Goal: Information Seeking & Learning: Find specific page/section

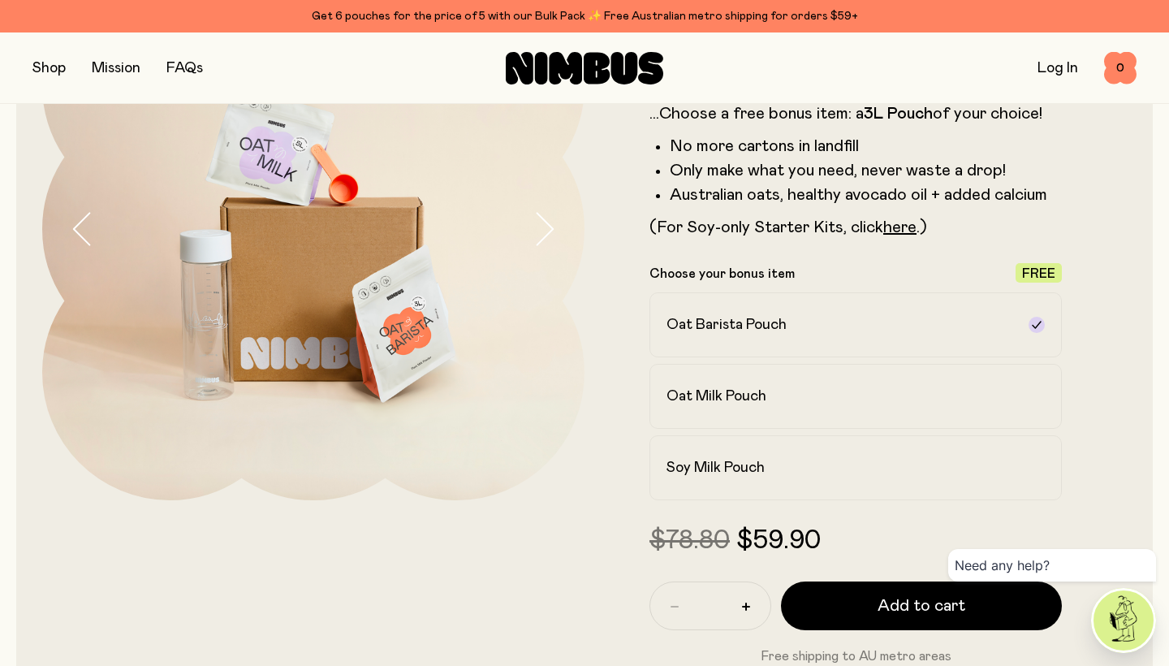
scroll to position [196, 0]
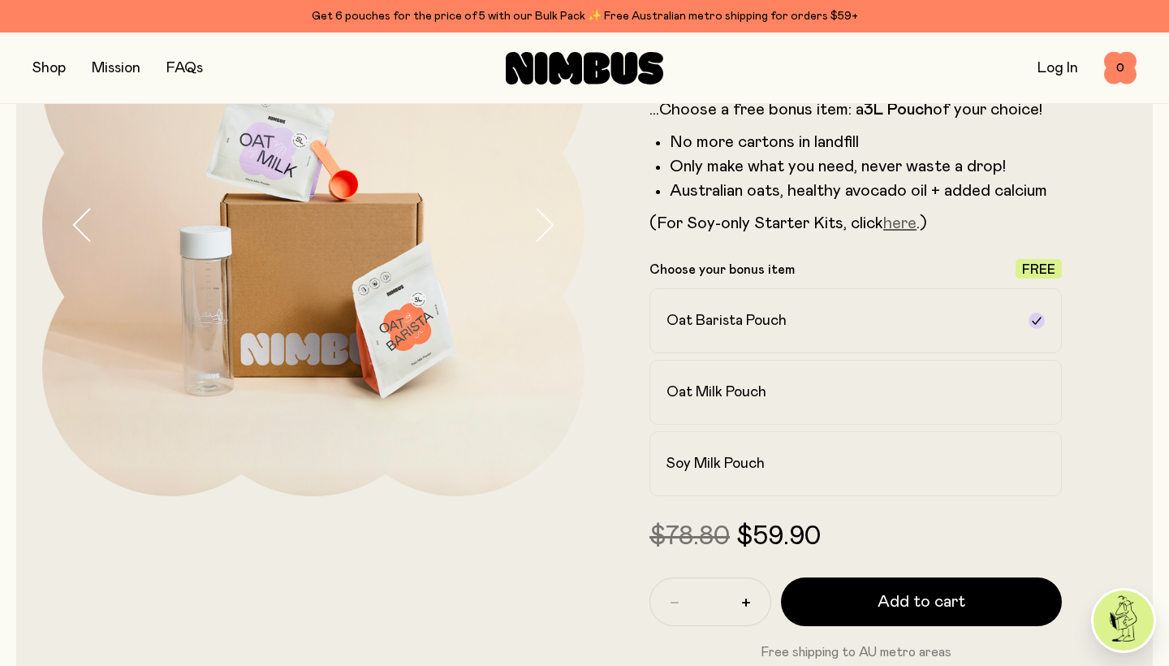
click at [898, 219] on link "here" at bounding box center [899, 223] width 33 height 16
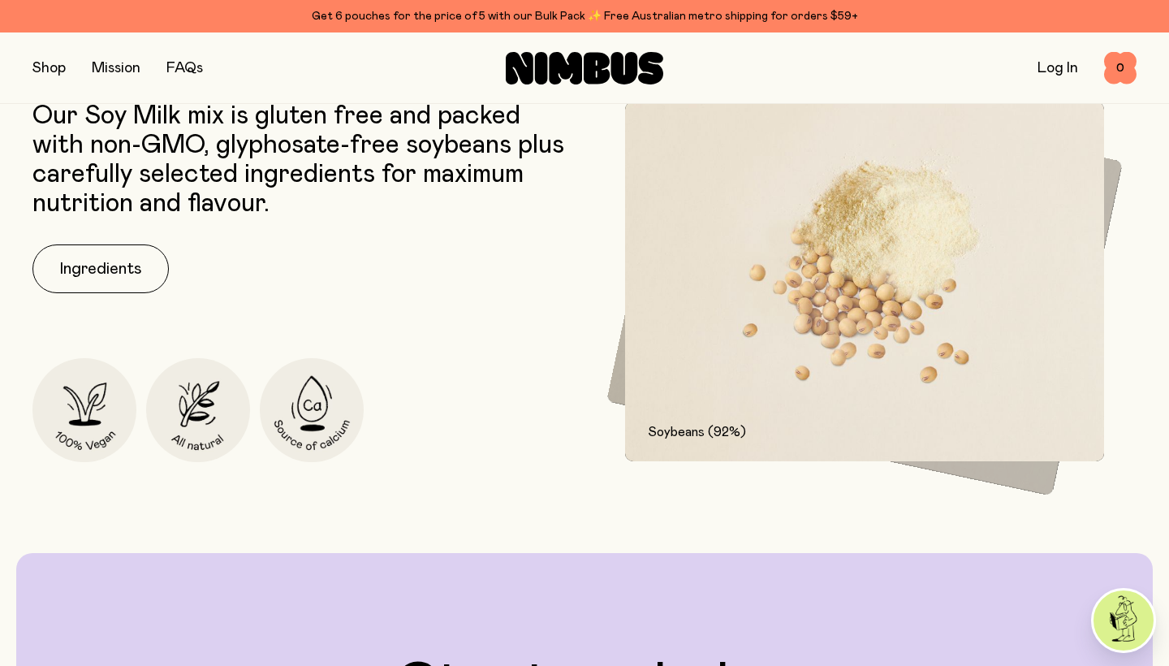
scroll to position [2074, 0]
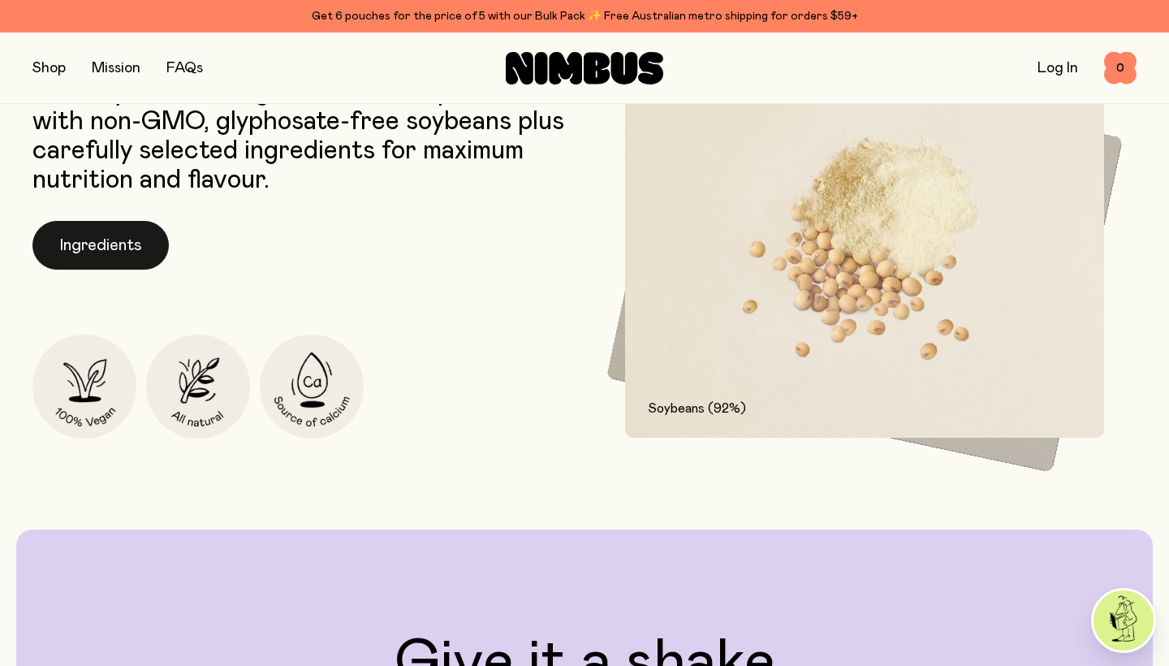
click at [101, 240] on button "Ingredients" at bounding box center [100, 245] width 136 height 49
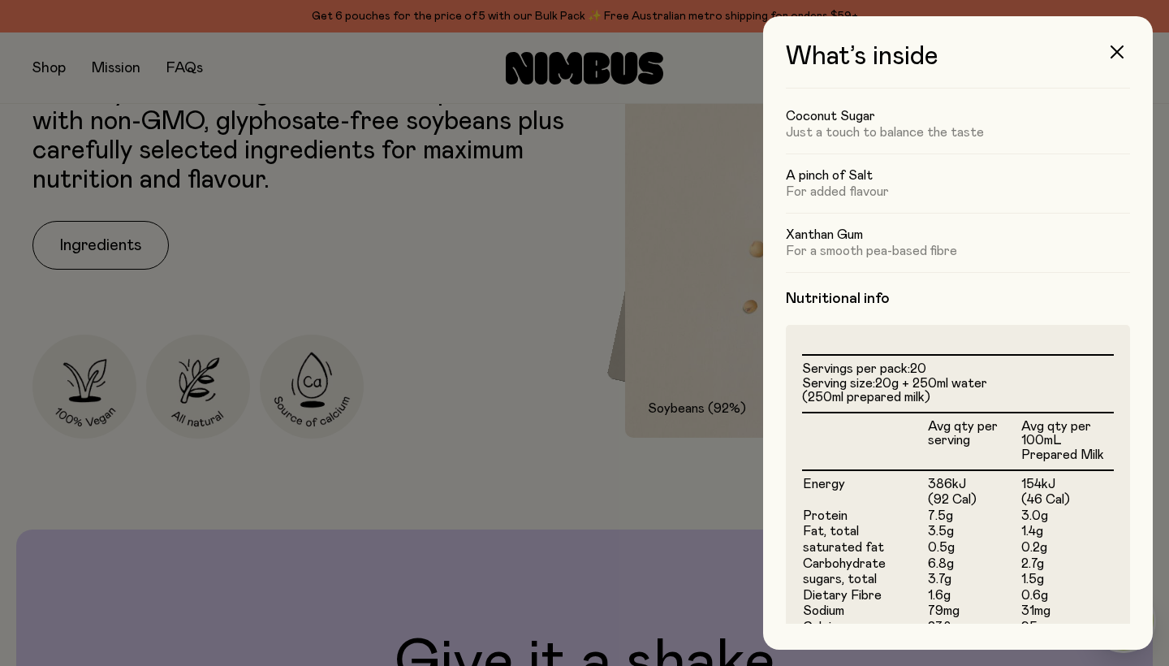
scroll to position [19, 0]
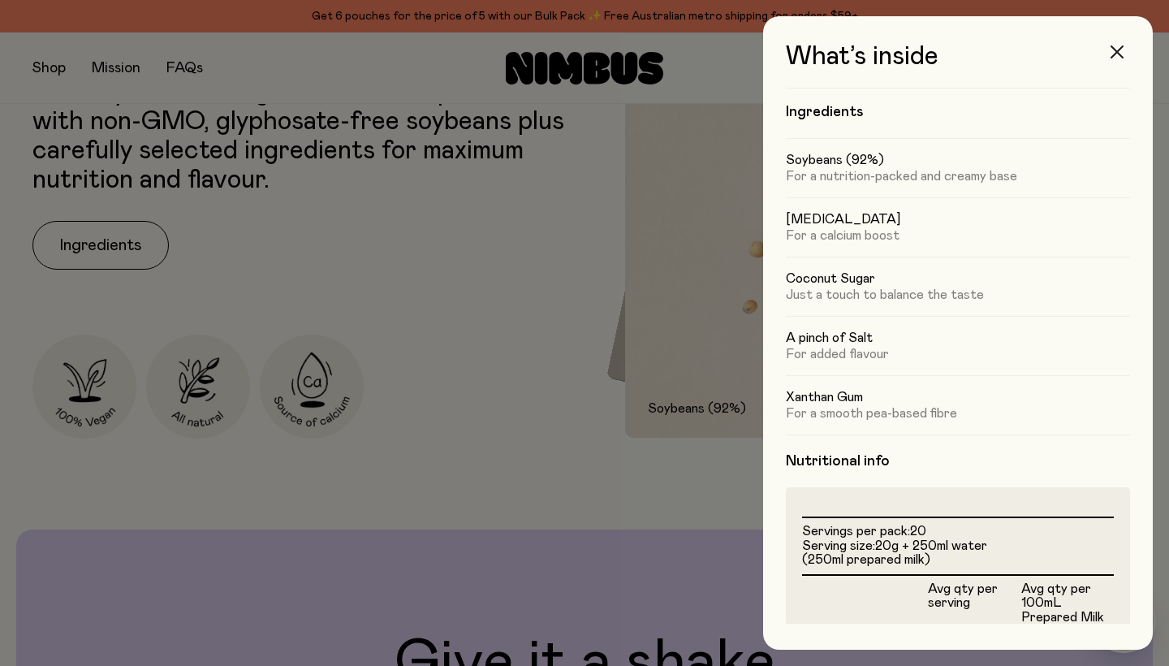
click at [1120, 41] on button "button" at bounding box center [1116, 51] width 39 height 39
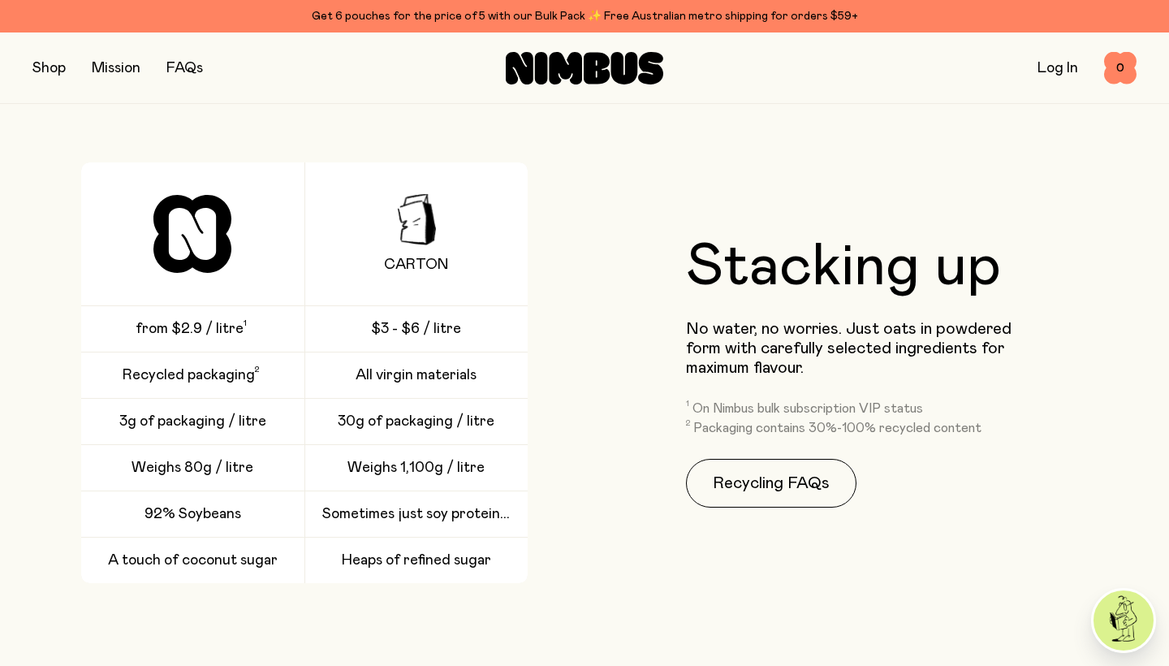
scroll to position [3239, 0]
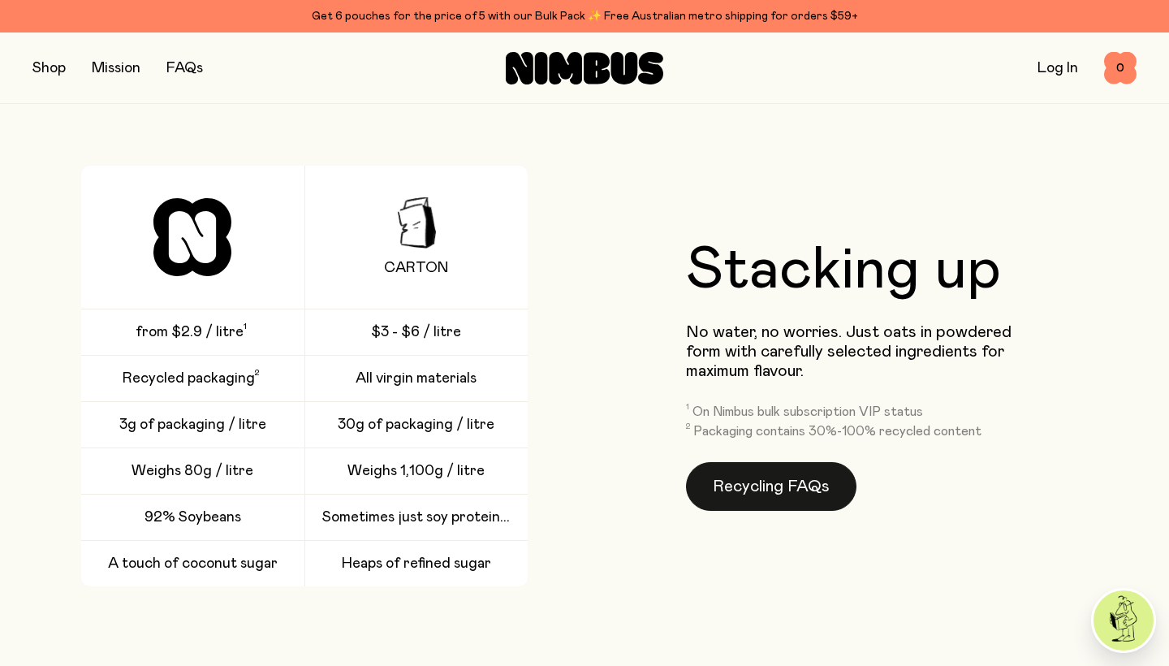
click at [757, 474] on link "Recycling FAQs" at bounding box center [771, 486] width 170 height 49
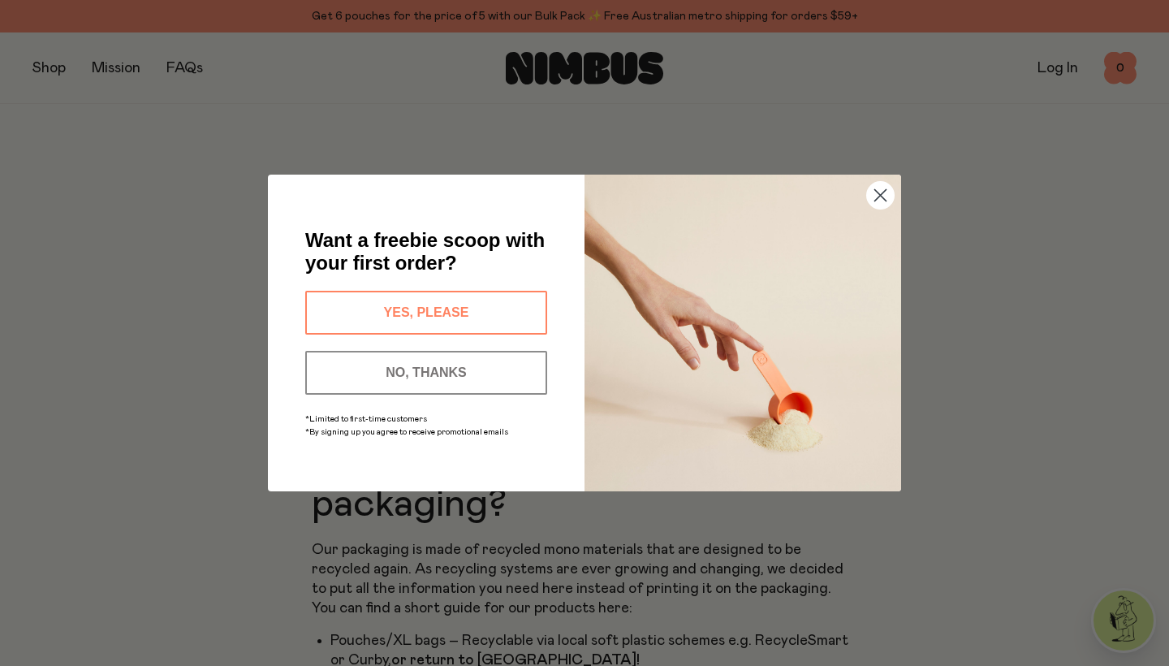
click at [506, 308] on button "YES, PLEASE" at bounding box center [426, 313] width 242 height 44
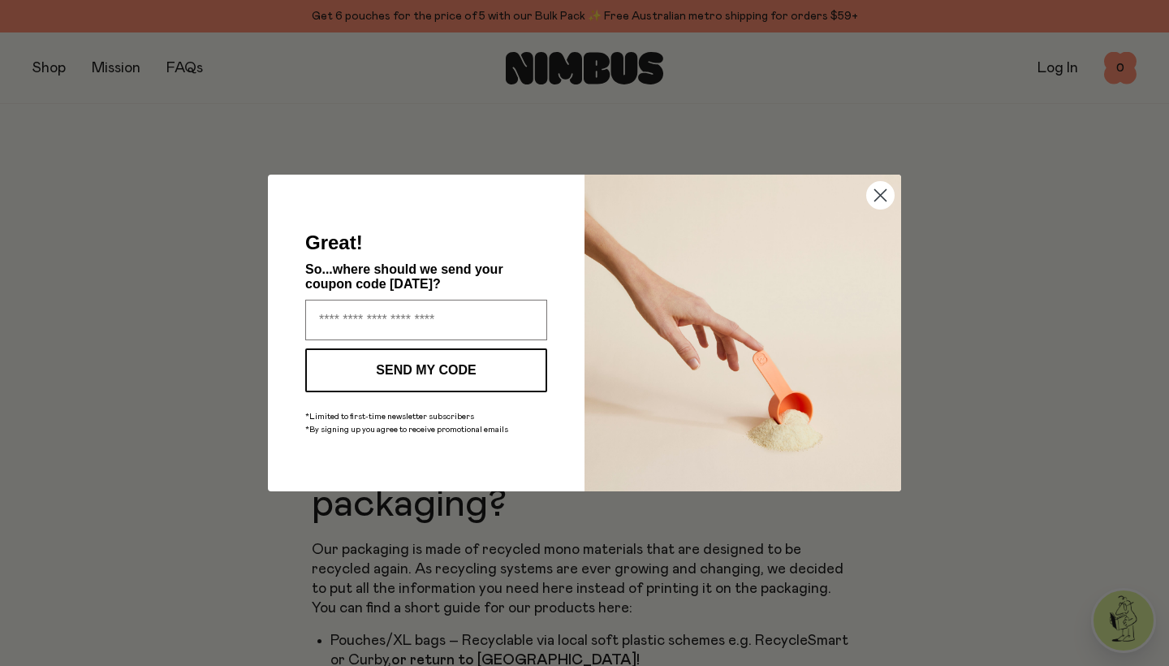
type input "**********"
click at [470, 371] on button "SEND MY CODE" at bounding box center [426, 370] width 242 height 44
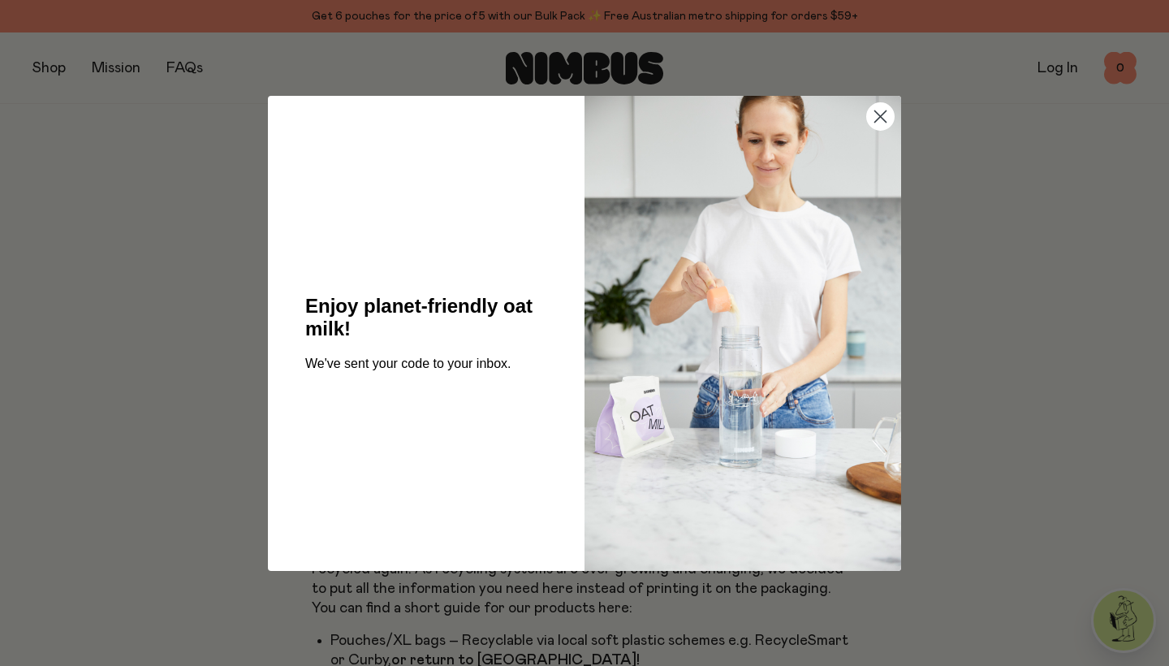
click at [881, 118] on circle "Close dialog" at bounding box center [880, 115] width 27 height 27
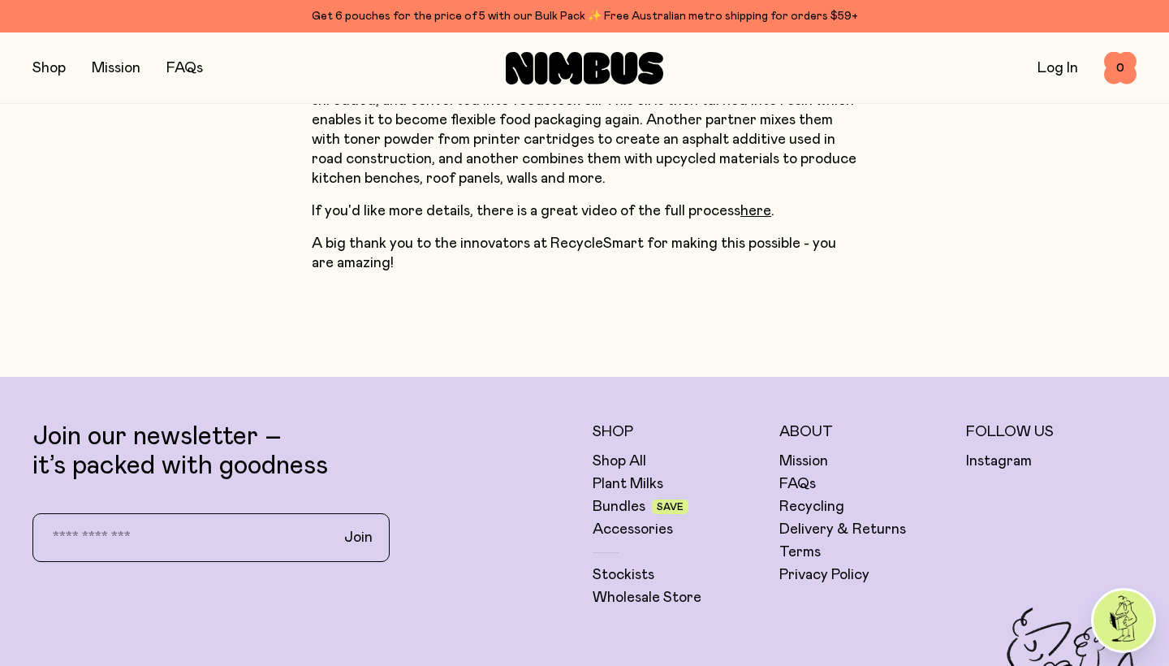
scroll to position [1381, 0]
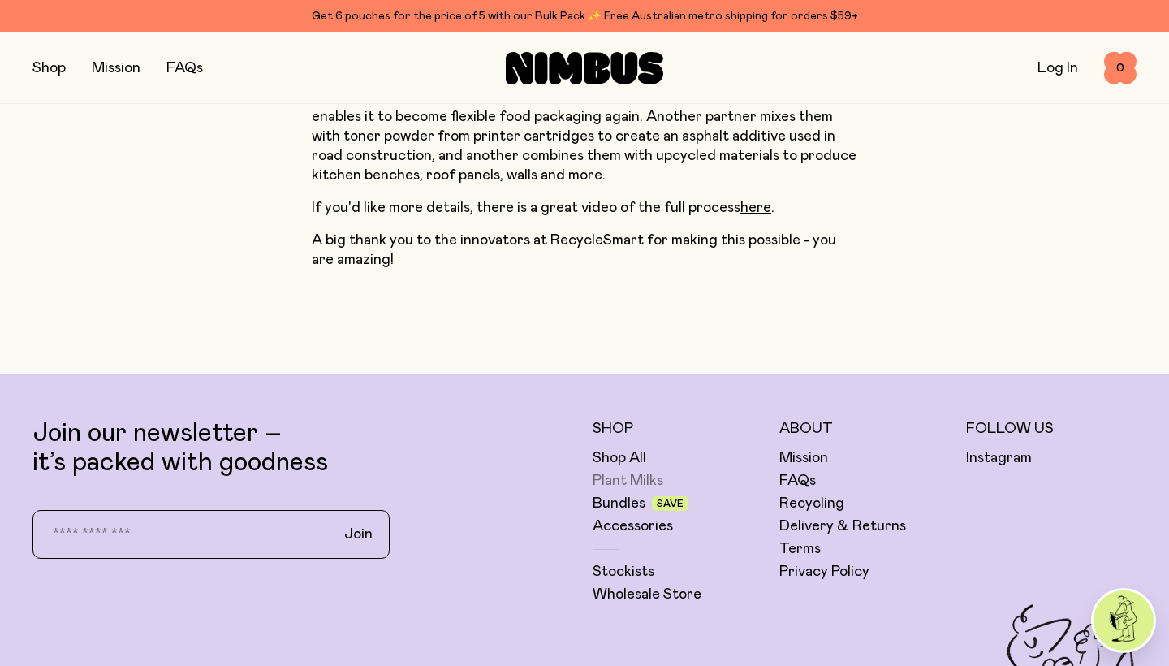
click at [643, 471] on link "Plant Milks" at bounding box center [627, 480] width 71 height 19
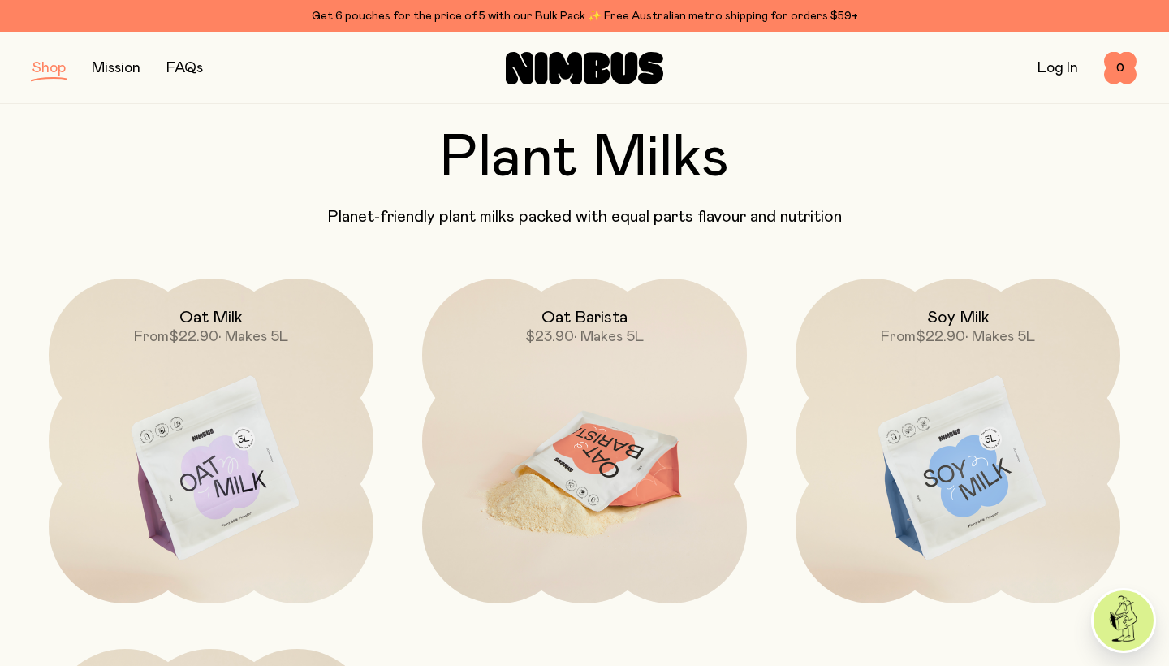
scroll to position [144, 0]
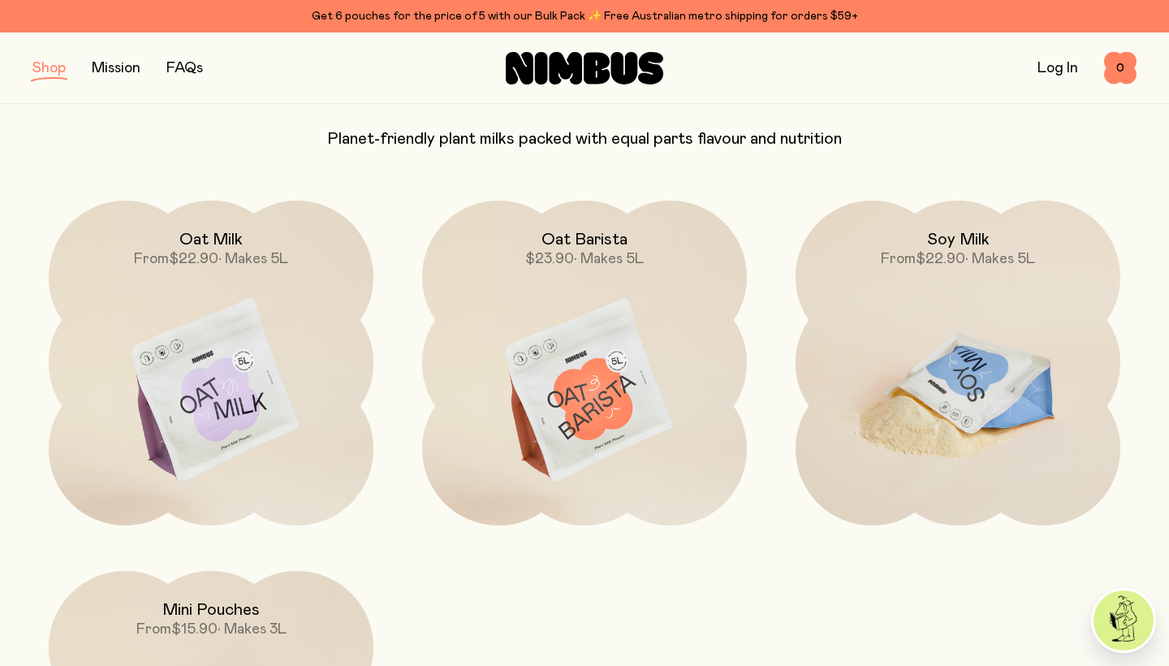
click at [946, 424] on img at bounding box center [957, 390] width 325 height 381
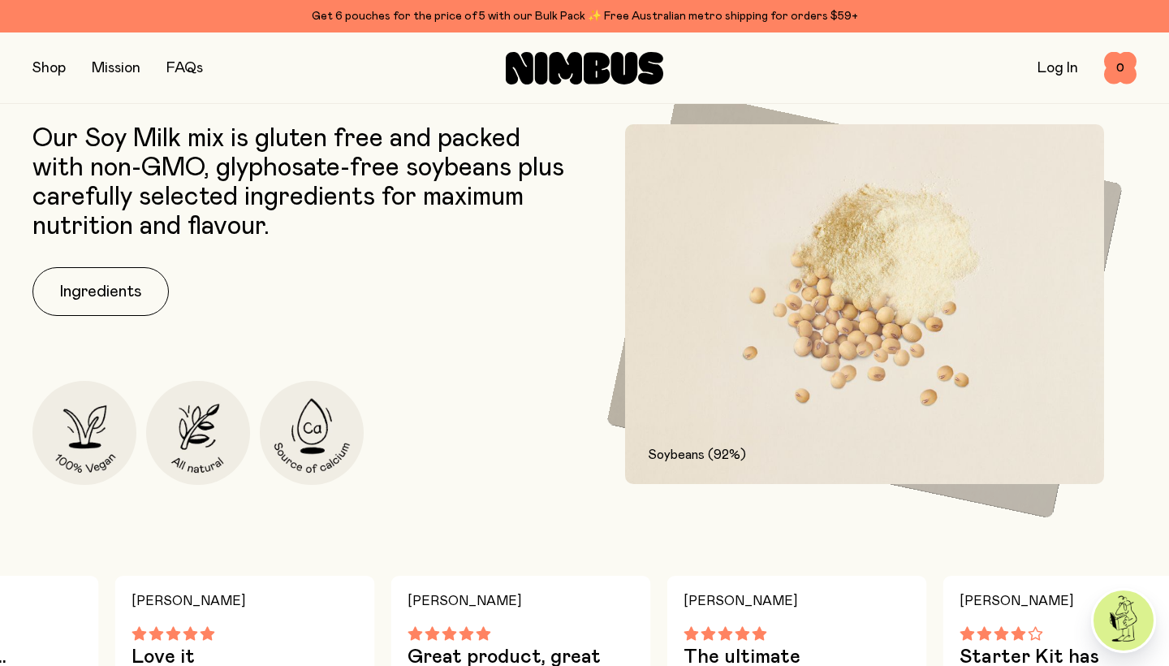
scroll to position [748, 0]
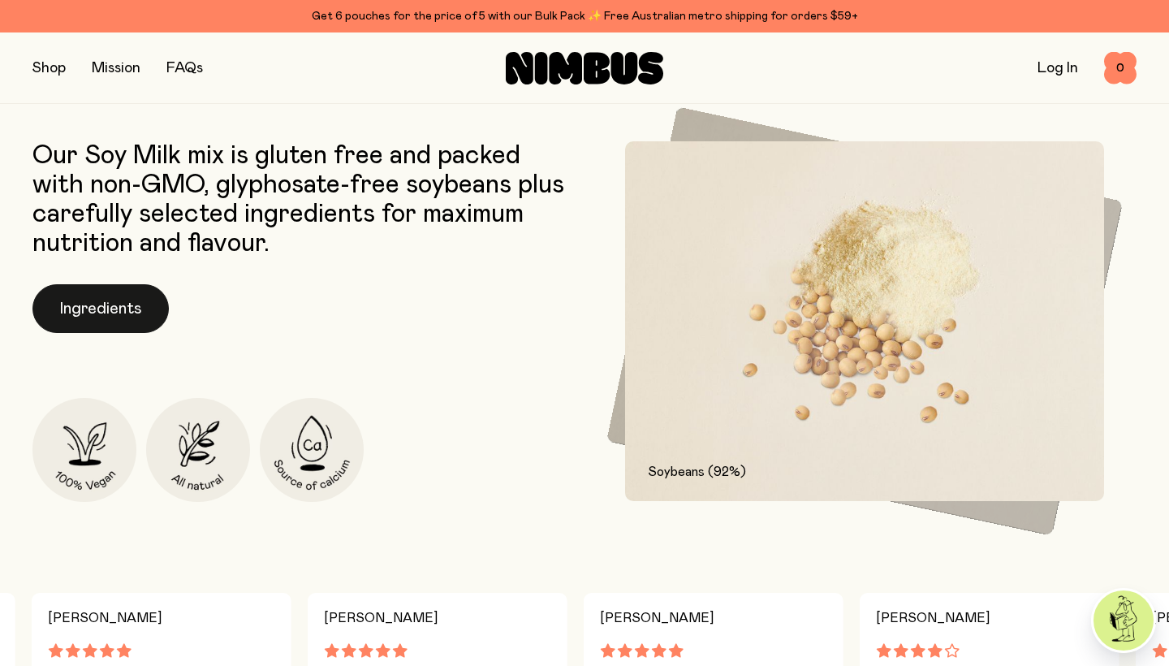
click at [128, 299] on button "Ingredients" at bounding box center [100, 308] width 136 height 49
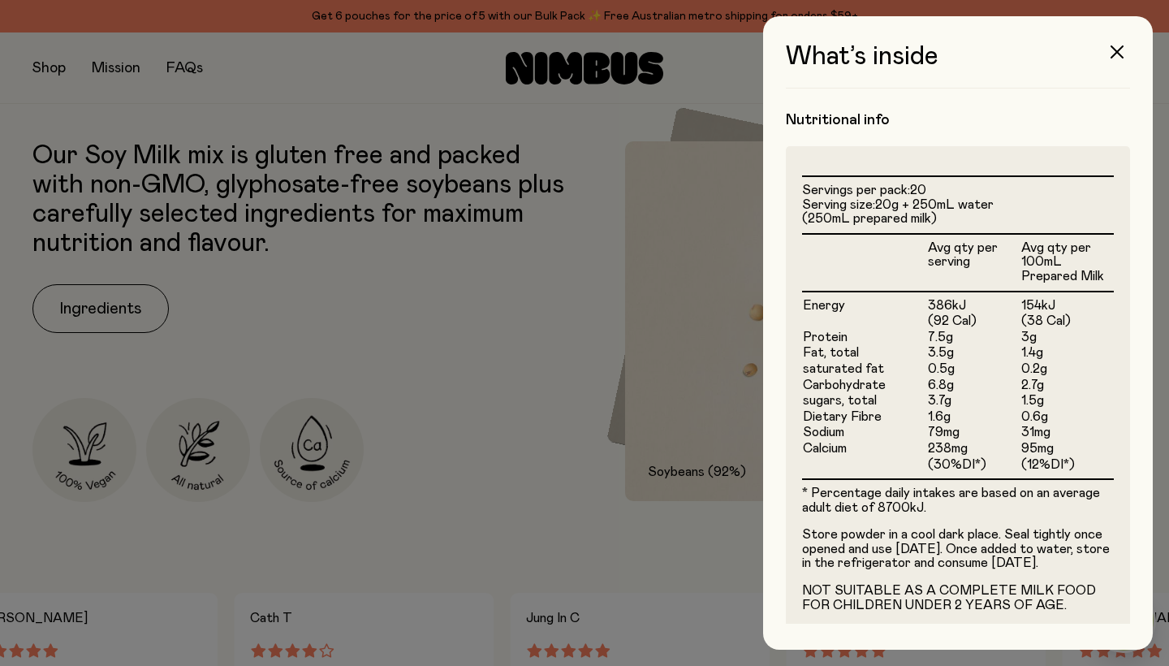
scroll to position [345, 0]
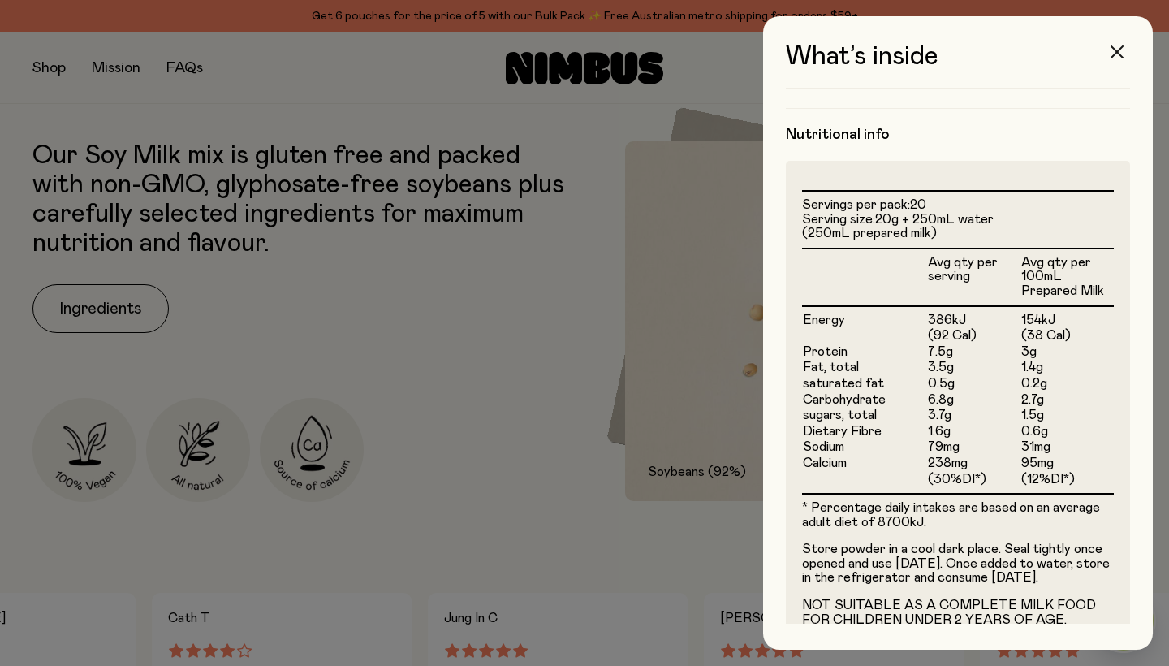
click at [1110, 52] on button "button" at bounding box center [1116, 51] width 39 height 39
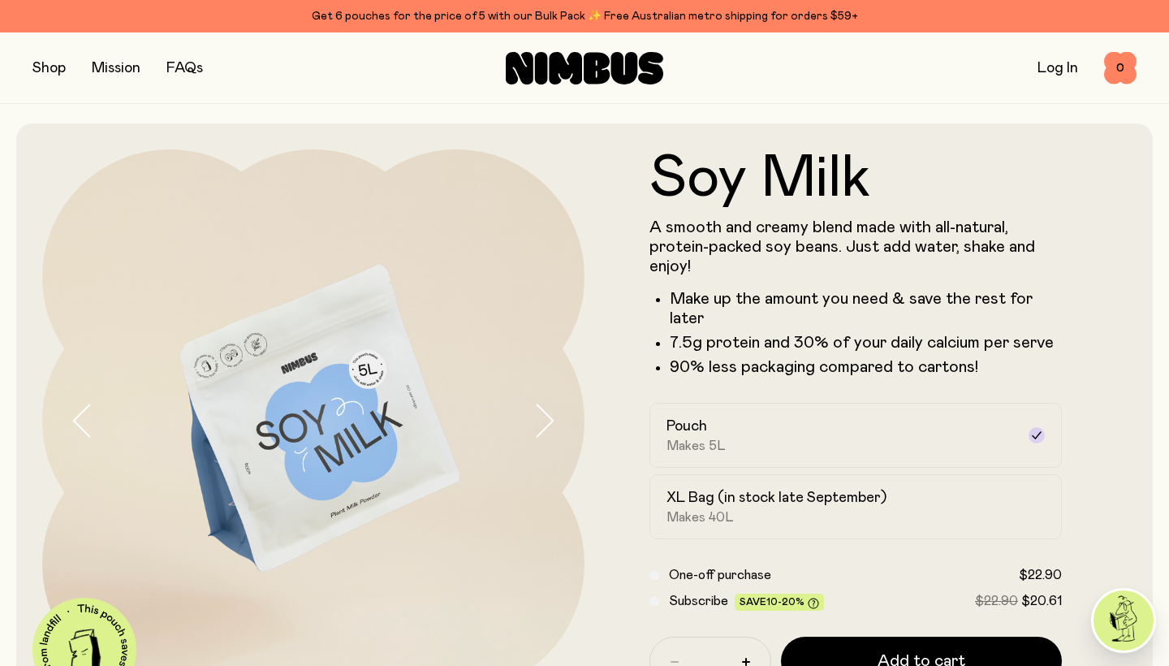
scroll to position [0, 0]
click at [536, 421] on icon "button" at bounding box center [543, 420] width 23 height 34
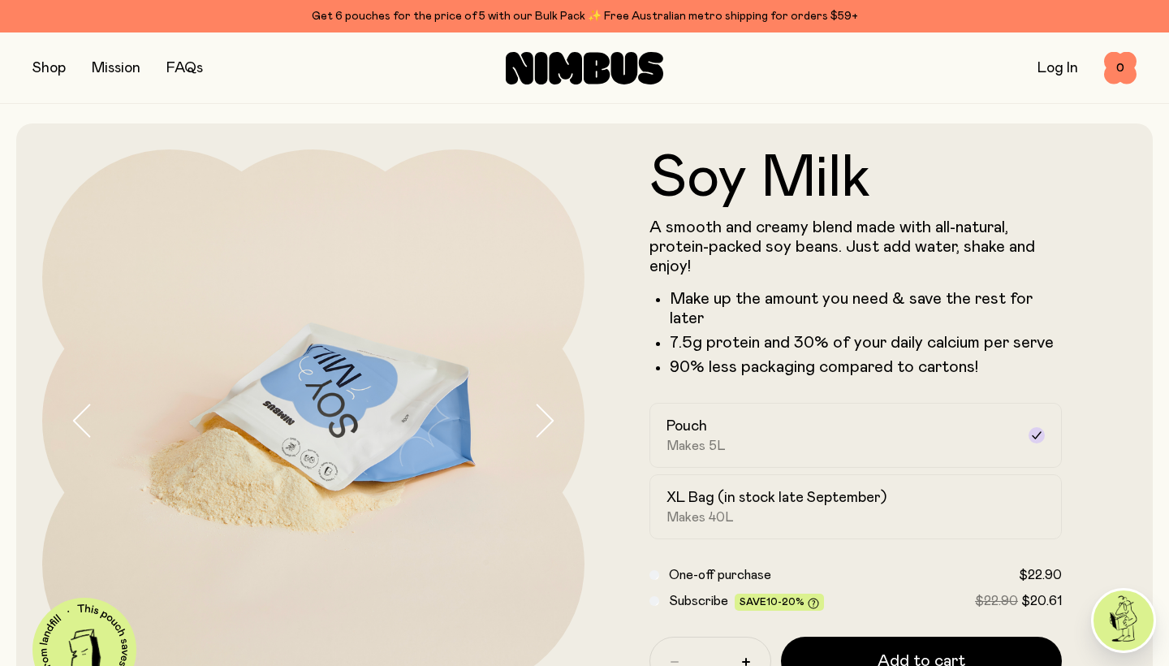
click at [536, 421] on icon "button" at bounding box center [543, 420] width 23 height 34
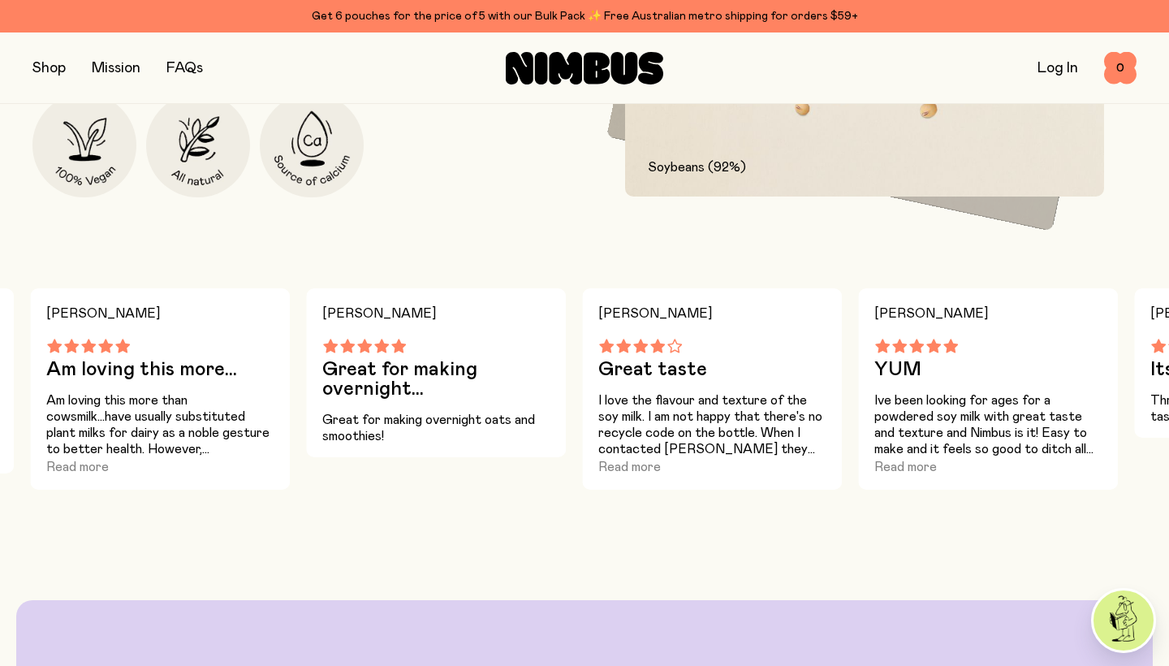
scroll to position [1178, 0]
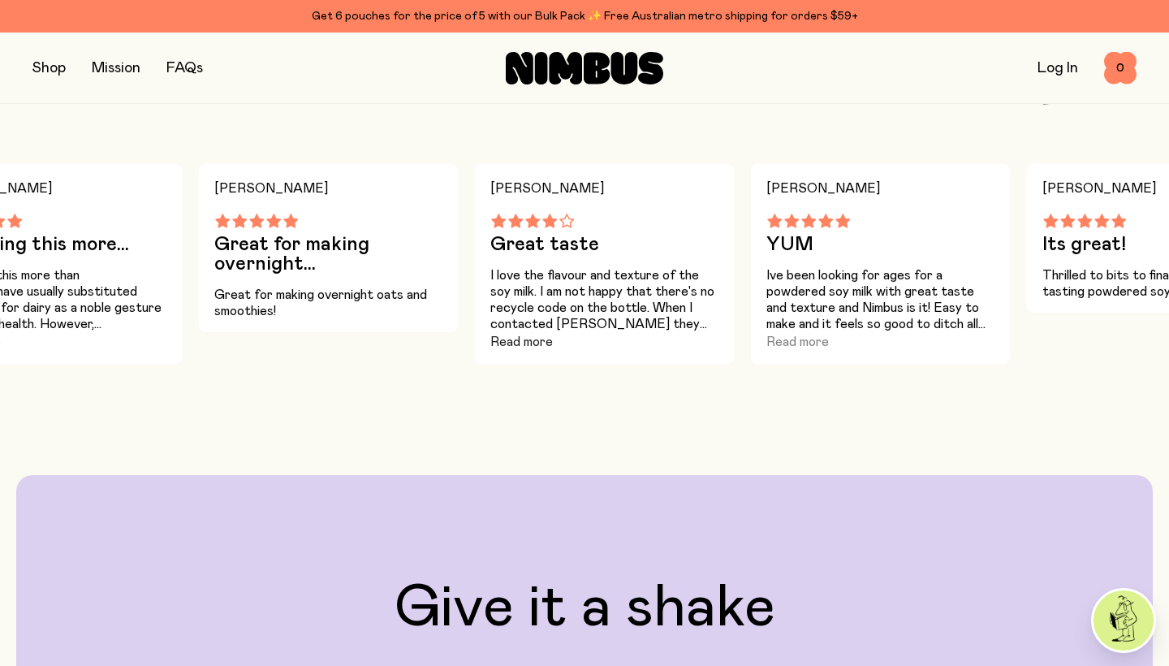
click at [540, 342] on button "Read more" at bounding box center [521, 341] width 62 height 19
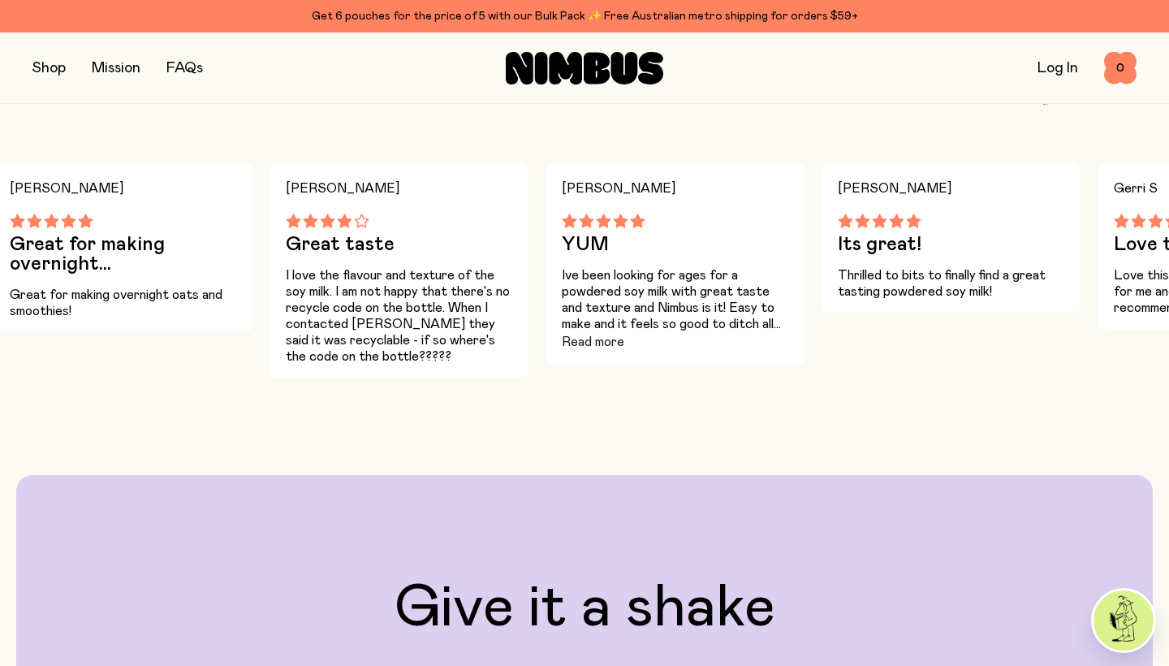
click at [609, 336] on button "Read more" at bounding box center [593, 341] width 62 height 19
click at [917, 296] on p "Thrilled to bits to finally find a great tasting powdered soy milk!" at bounding box center [951, 283] width 227 height 32
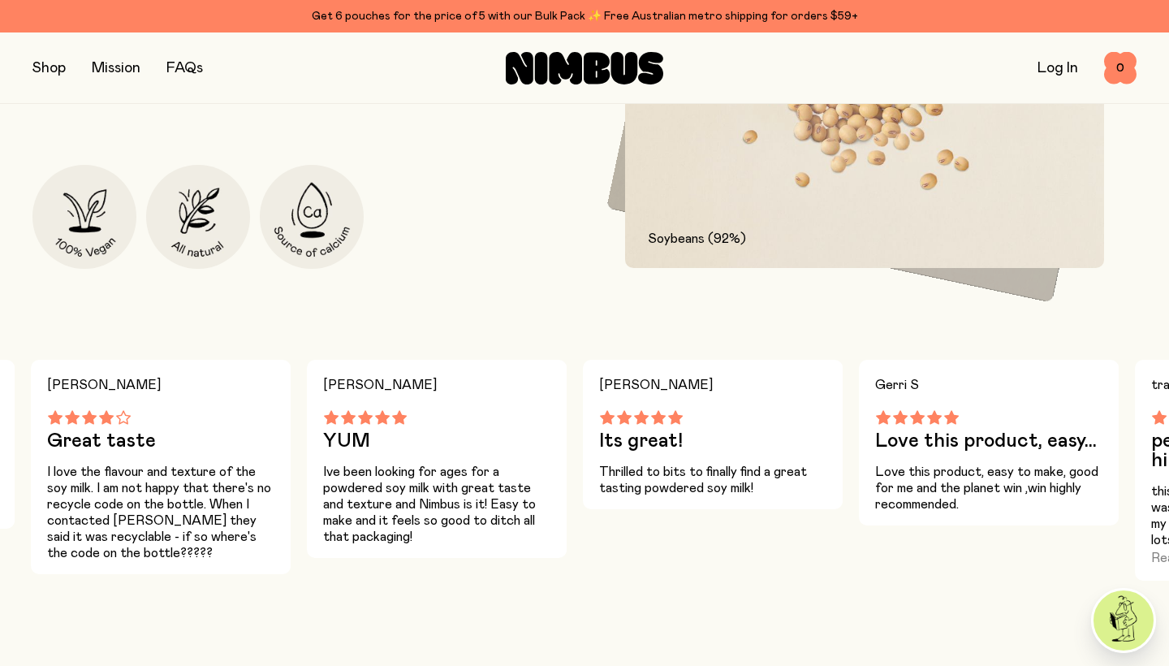
scroll to position [975, 0]
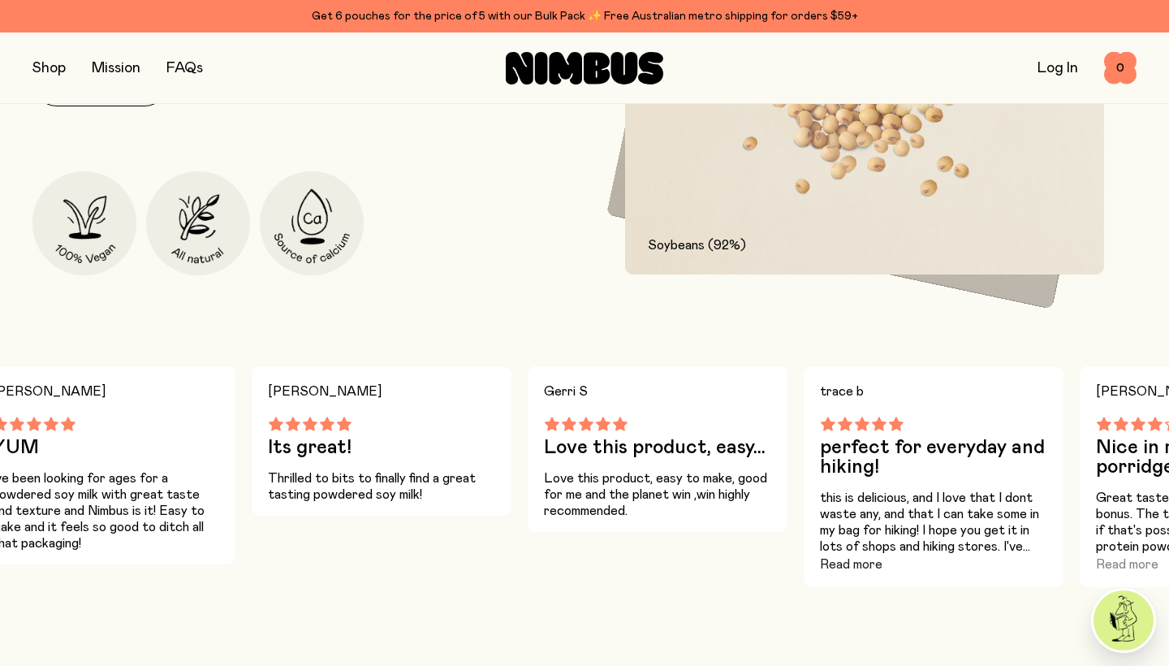
click at [859, 566] on button "Read more" at bounding box center [851, 563] width 62 height 19
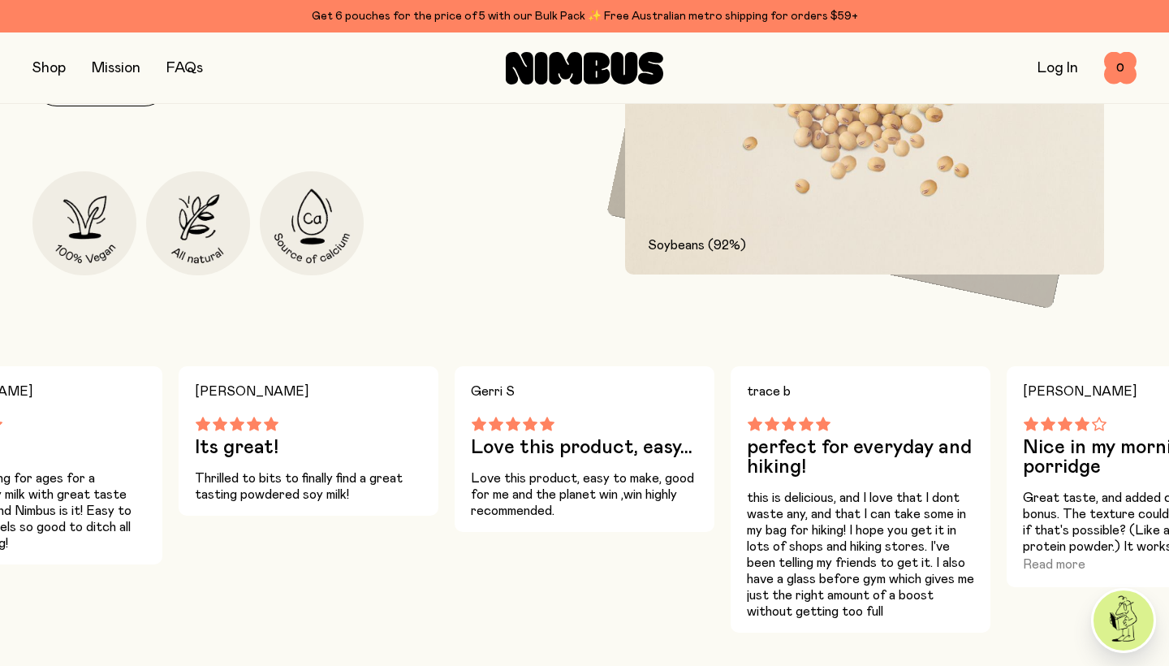
click at [1088, 541] on p "Great taste, and added calcium is a bonus. The texture could be a bit finer, if…" at bounding box center [1136, 521] width 227 height 65
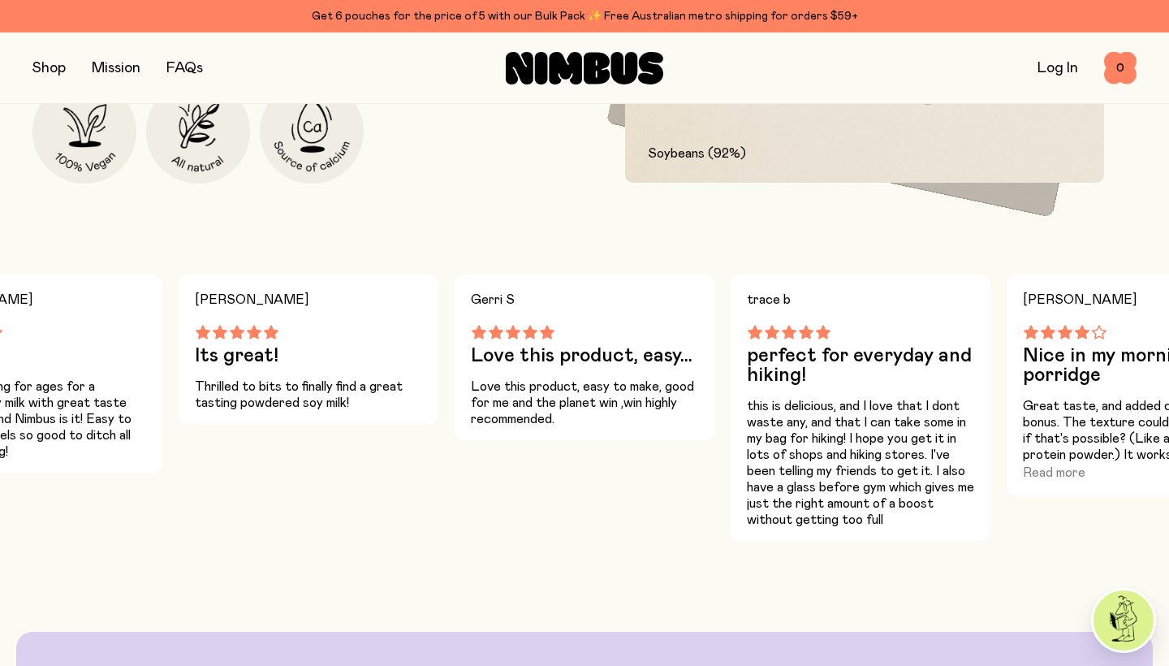
scroll to position [1064, 0]
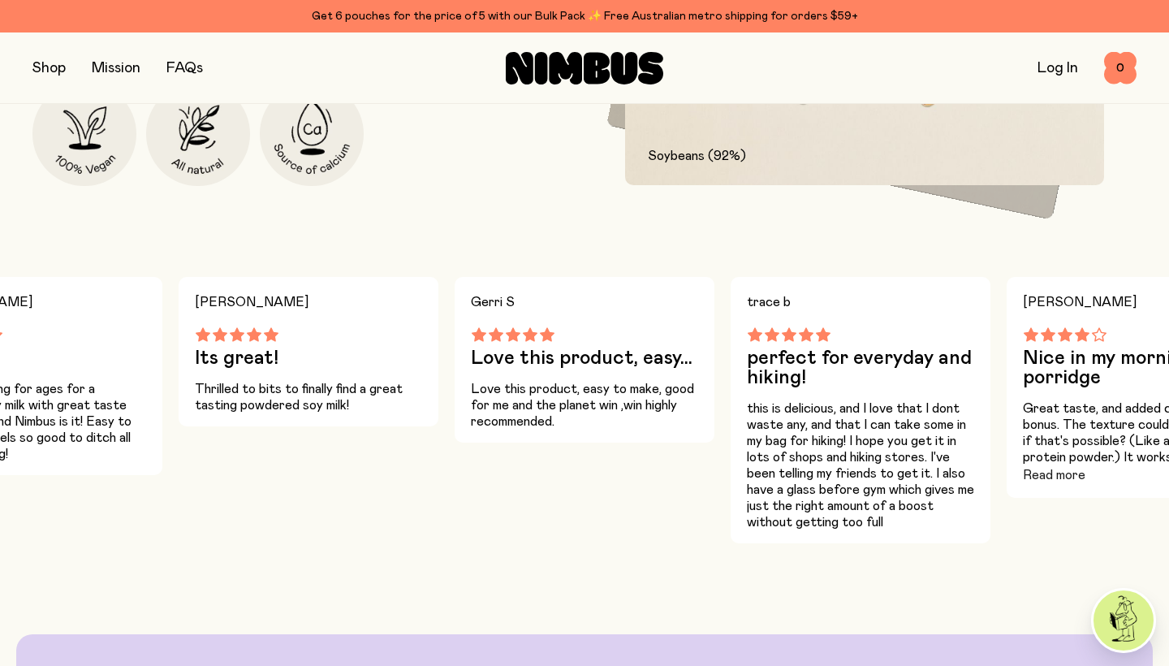
click at [1075, 474] on button "Read more" at bounding box center [1054, 474] width 62 height 19
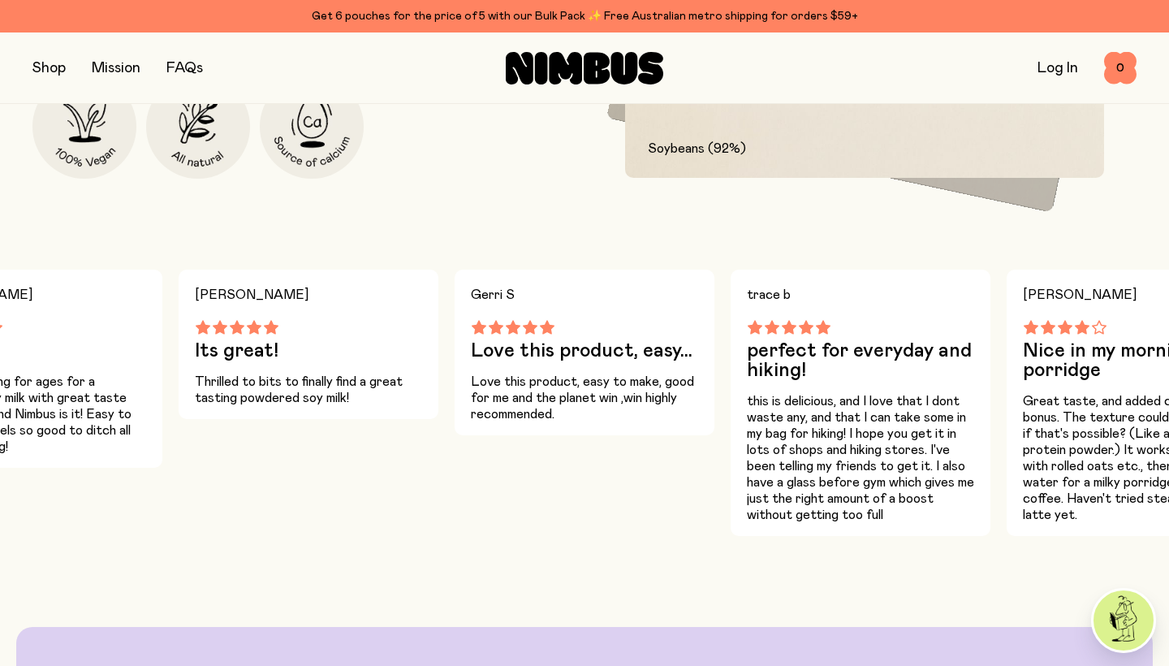
scroll to position [1071, 0]
click at [906, 415] on p "this is delicious, and I love that I dont waste any, and that I can take some i…" at bounding box center [860, 458] width 227 height 130
click at [121, 374] on p "Ive been looking for ages for a powdered soy milk with great taste and texture …" at bounding box center [32, 413] width 227 height 81
click at [525, 376] on p "Love this product, easy to make, good for me and the planet win ,win highly rec…" at bounding box center [584, 397] width 227 height 49
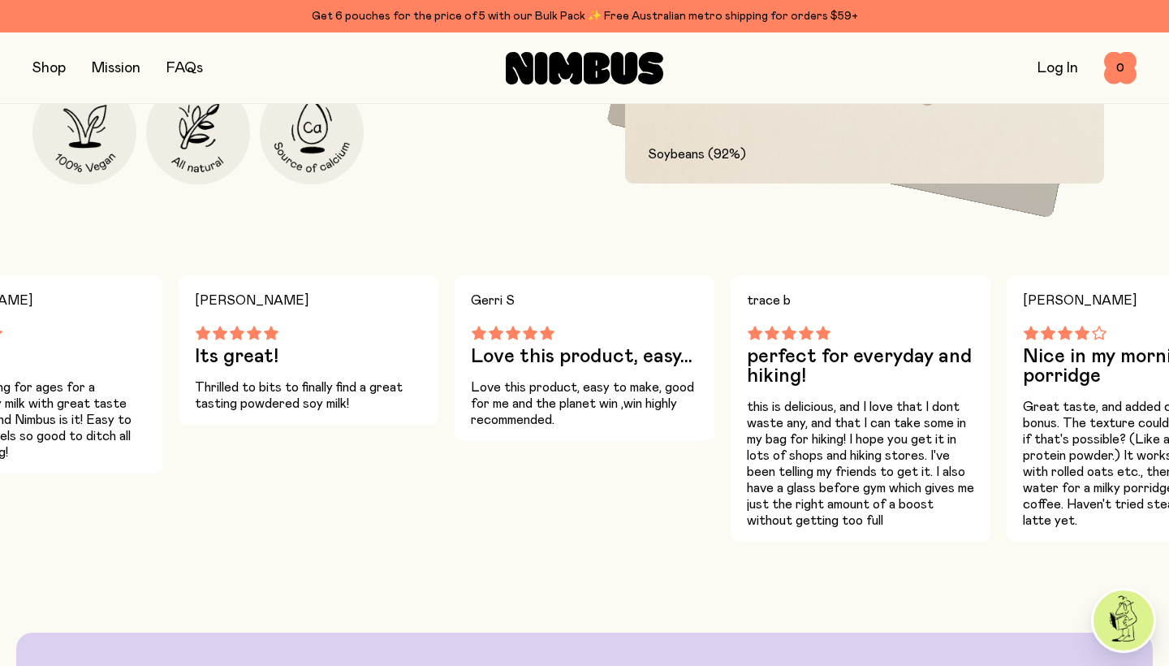
scroll to position [1061, 0]
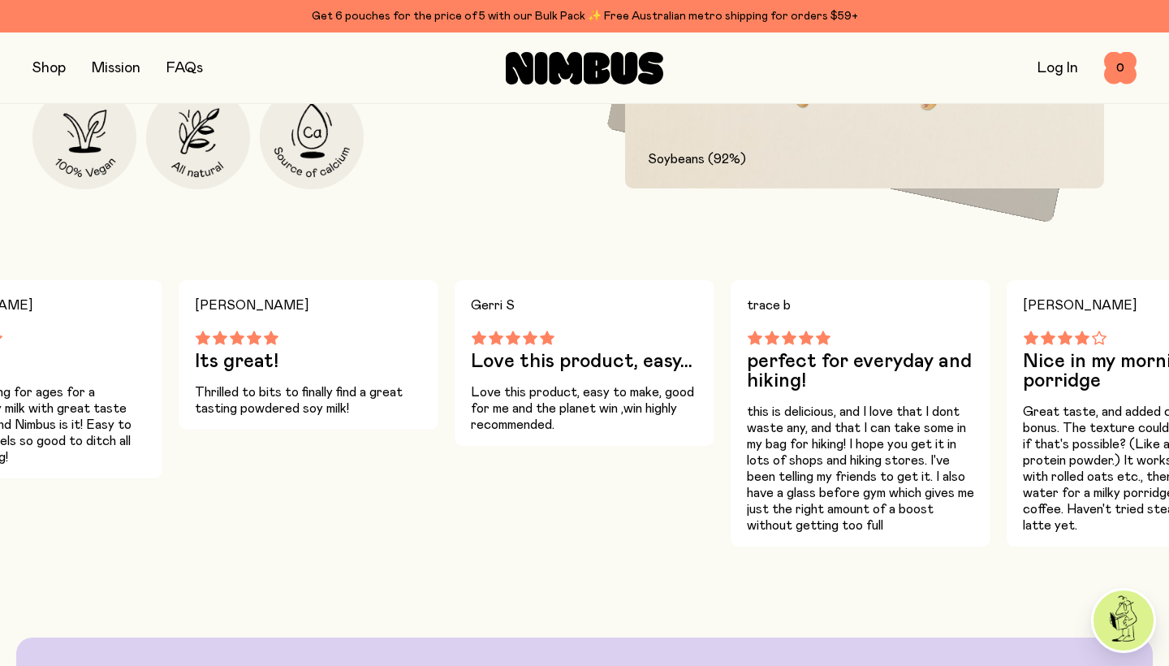
click at [1105, 464] on p "Great taste, and added calcium is a bonus. The texture could be a bit finer, if…" at bounding box center [1136, 468] width 227 height 130
drag, startPoint x: 1089, startPoint y: 528, endPoint x: 1017, endPoint y: 440, distance: 114.2
click at [1017, 440] on div "[PERSON_NAME] Nice in my morning porridge Great taste, and added calcium is a b…" at bounding box center [1136, 413] width 260 height 266
click at [1089, 469] on p "Great taste, and added calcium is a bonus. The texture could be a bit finer, if…" at bounding box center [1136, 468] width 227 height 130
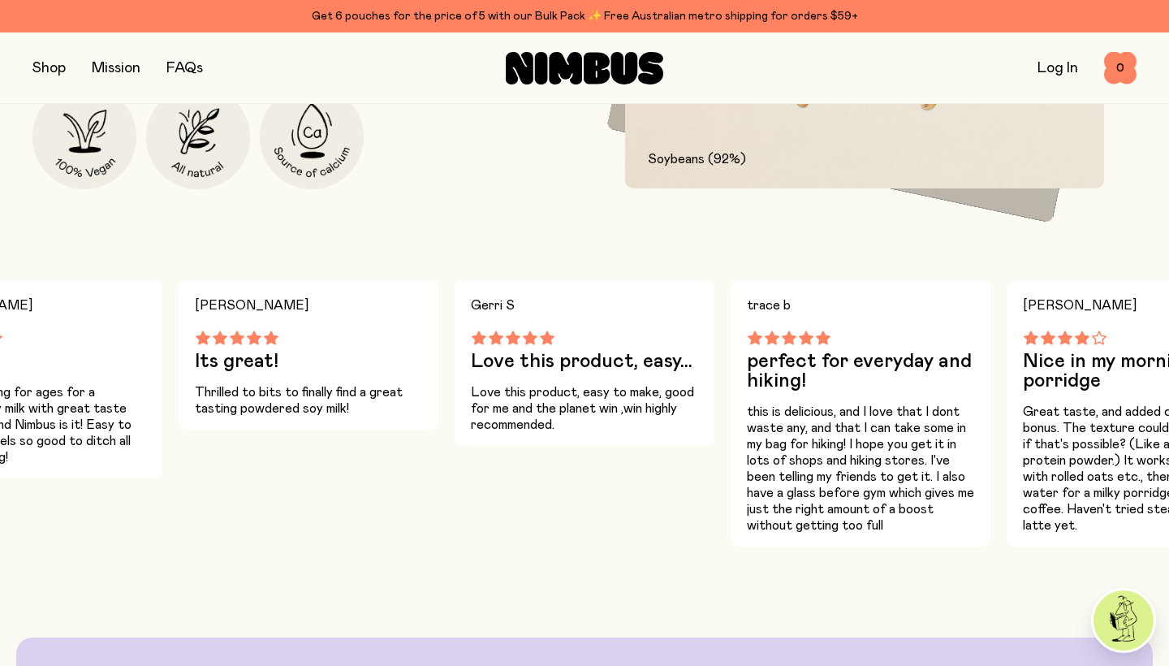
click at [1089, 469] on p "Great taste, and added calcium is a bonus. The texture could be a bit finer, if…" at bounding box center [1136, 468] width 227 height 130
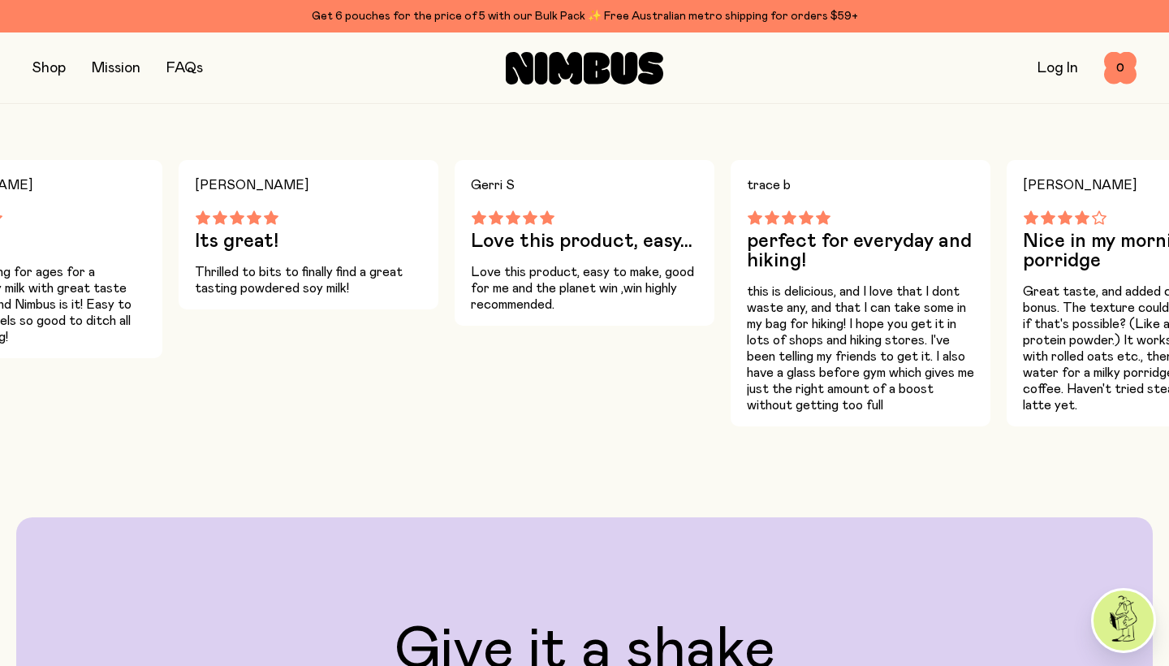
scroll to position [1190, 0]
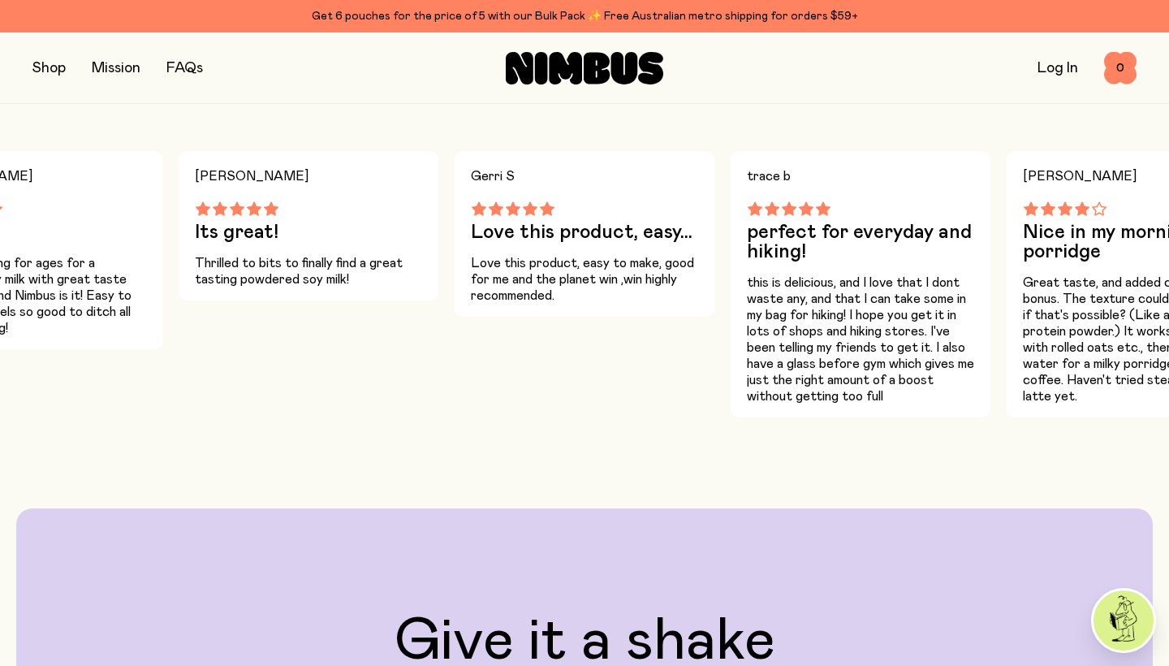
drag, startPoint x: 1084, startPoint y: 398, endPoint x: 999, endPoint y: 326, distance: 111.2
click at [999, 326] on div "Bronwyn B Reduces landfill and tastes... Reduces landfill and tastes great. [PE…" at bounding box center [584, 284] width 1169 height 266
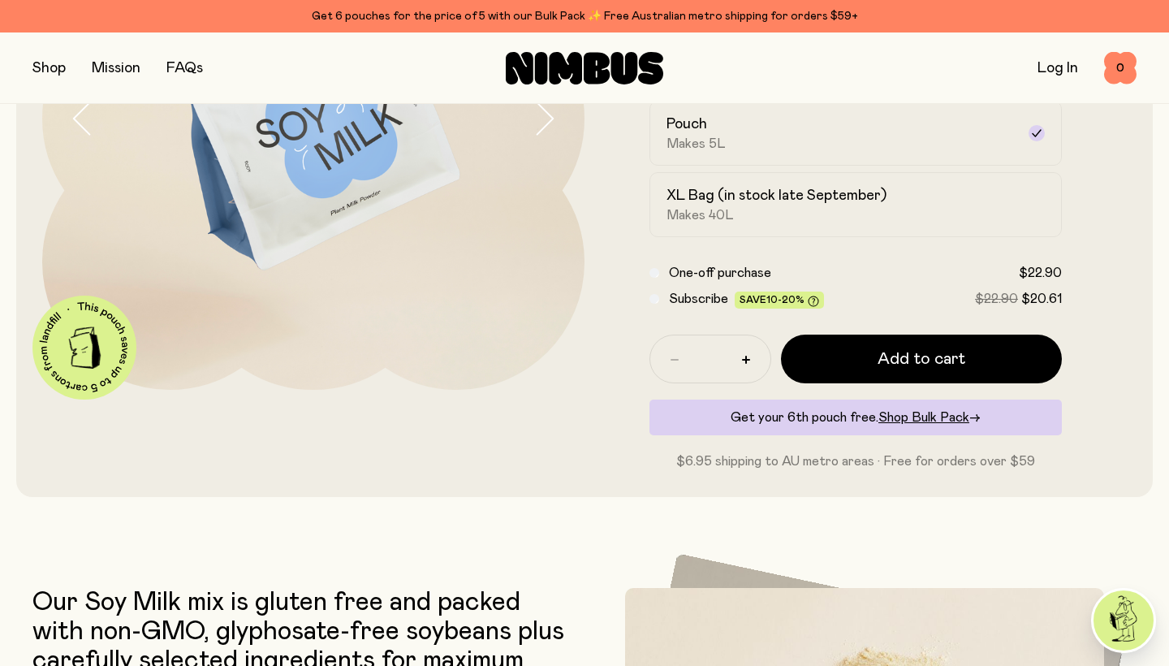
scroll to position [304, 0]
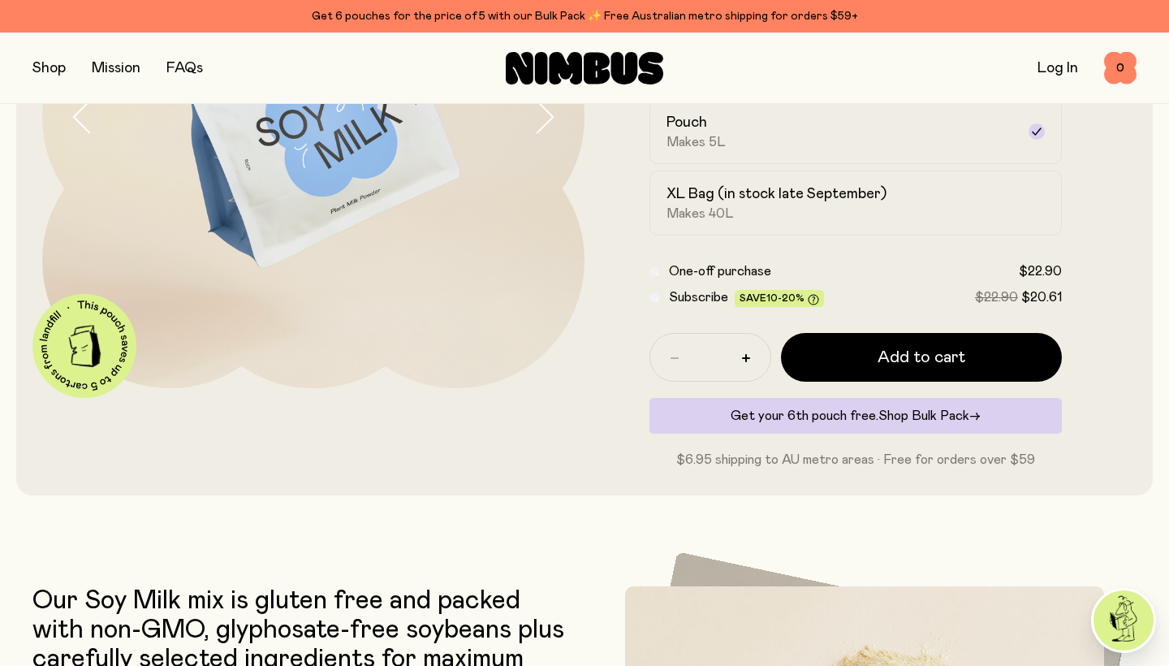
click at [913, 415] on span "Shop Bulk Pack" at bounding box center [923, 415] width 91 height 13
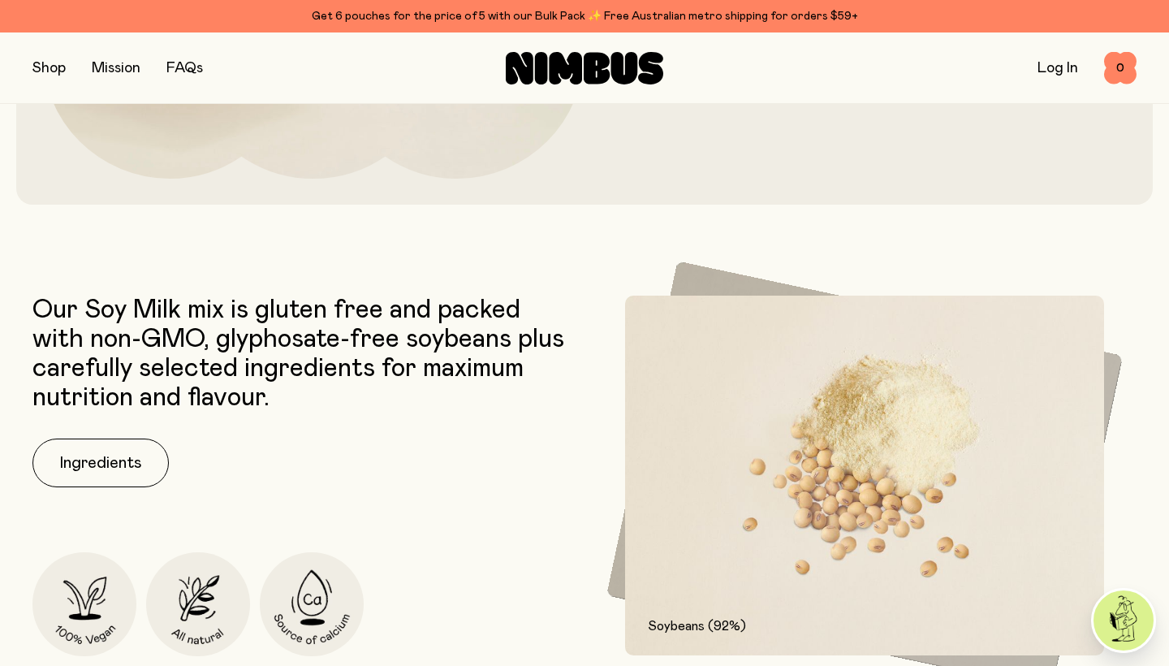
scroll to position [514, 0]
click at [56, 64] on button "button" at bounding box center [48, 68] width 33 height 23
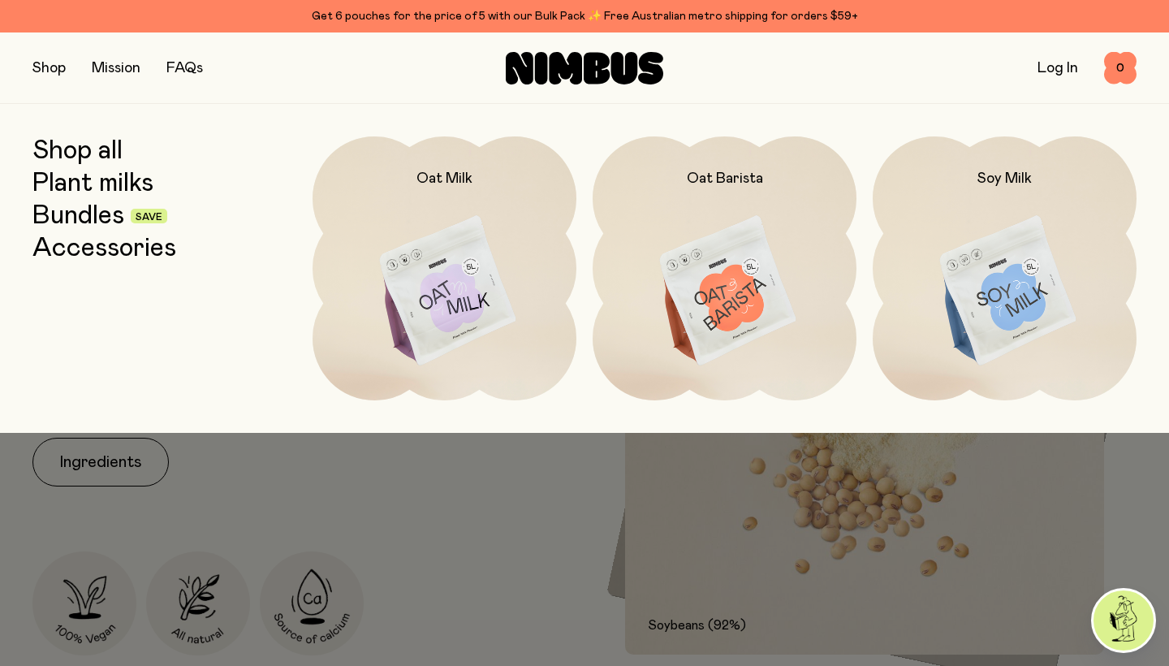
click at [106, 213] on link "Bundles" at bounding box center [78, 215] width 92 height 29
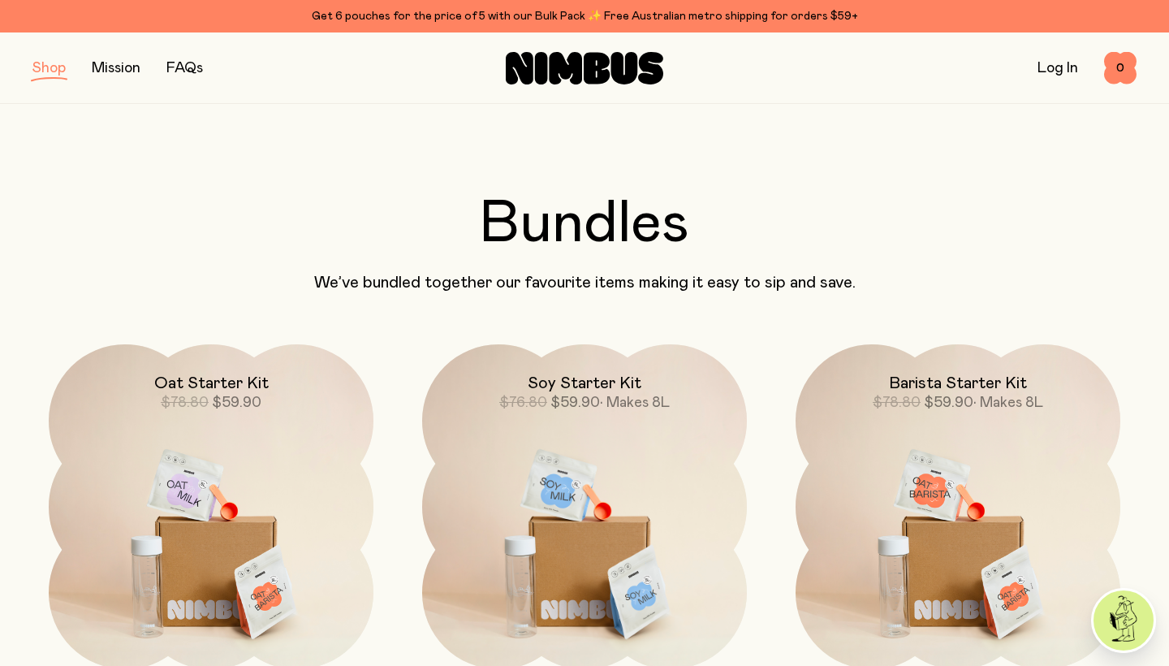
click at [183, 70] on link "FAQs" at bounding box center [184, 68] width 37 height 15
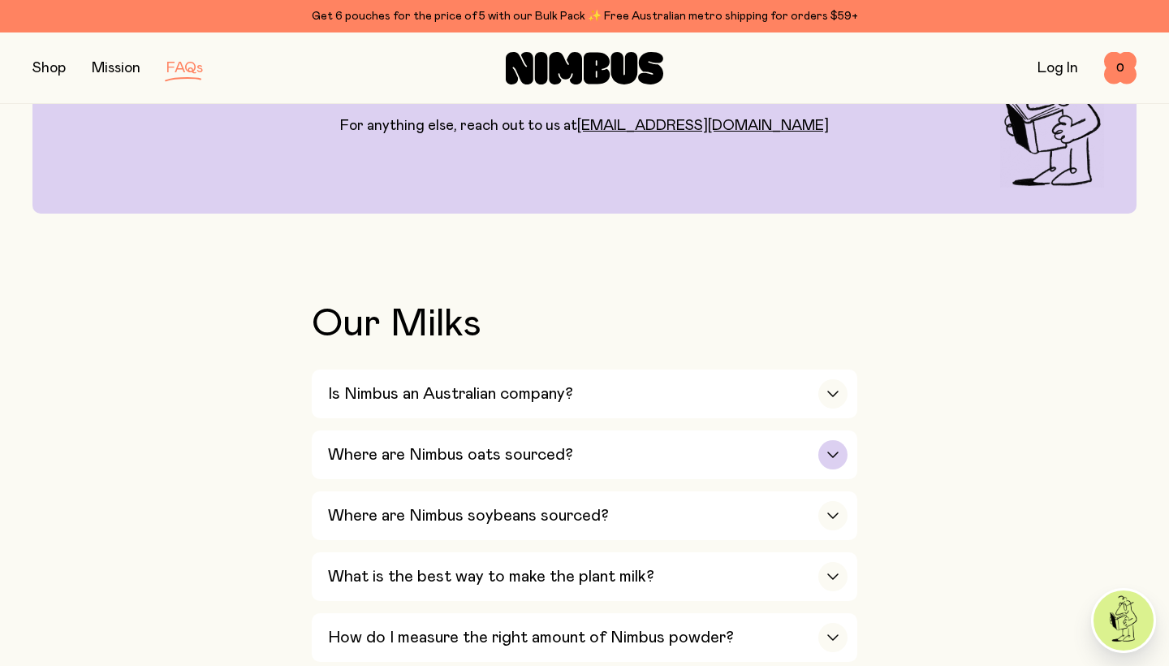
scroll to position [190, 0]
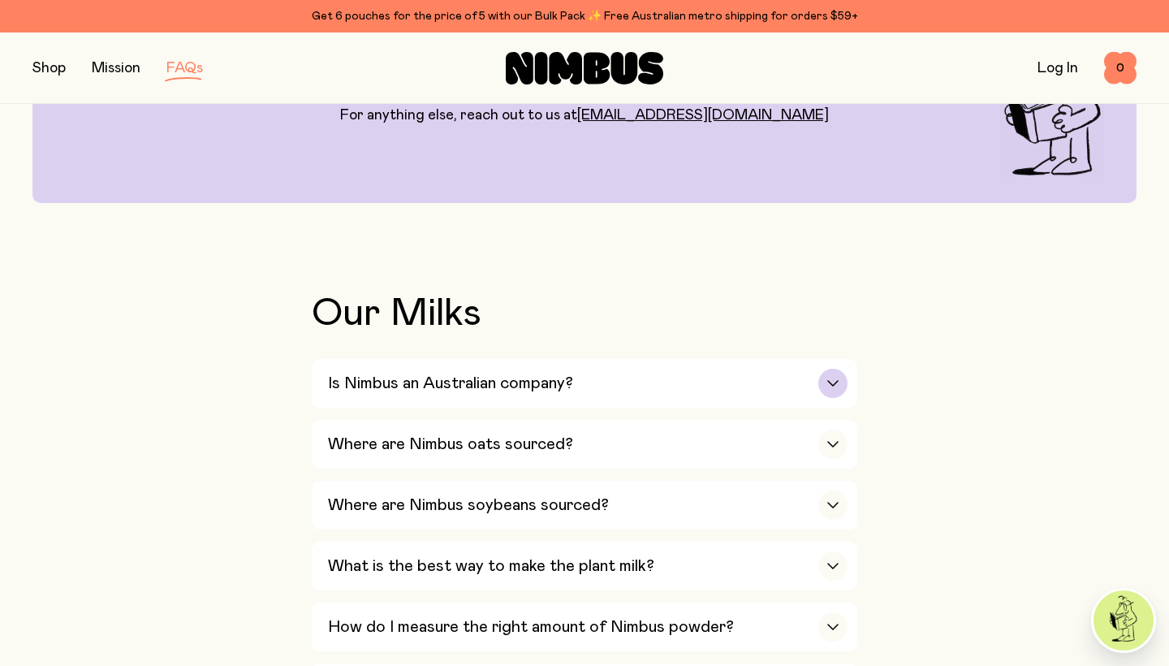
click at [571, 379] on h3 "Is Nimbus an Australian company?" at bounding box center [450, 382] width 245 height 19
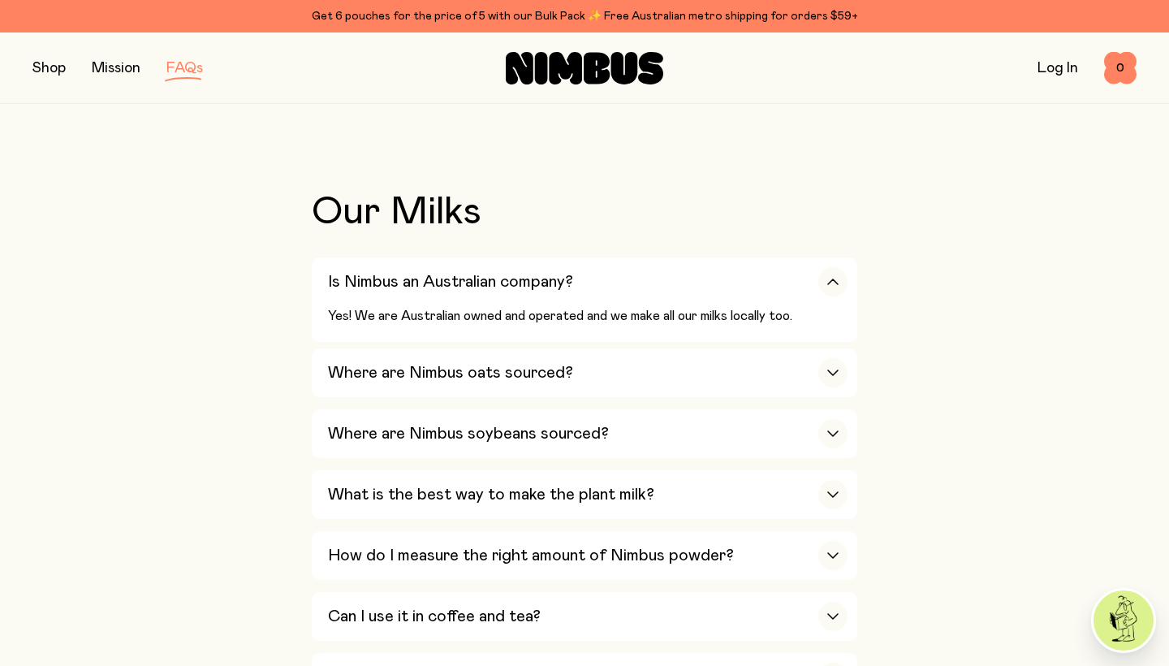
scroll to position [325, 0]
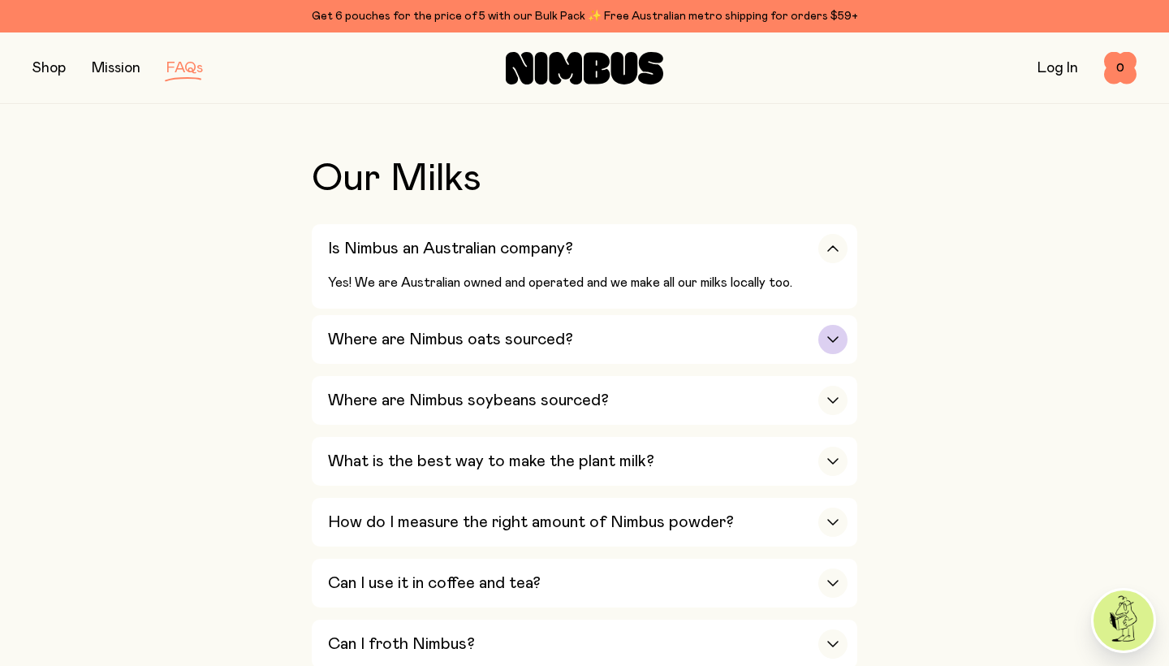
click at [670, 327] on div "Where are Nimbus oats sourced?" at bounding box center [587, 339] width 519 height 49
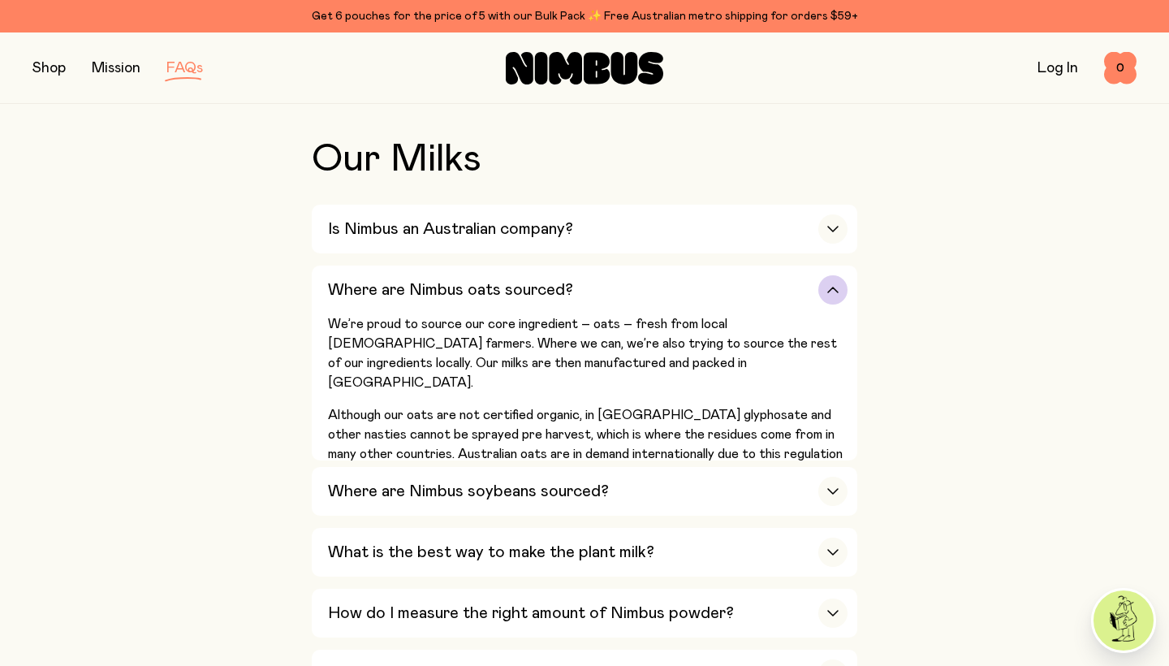
scroll to position [392, 0]
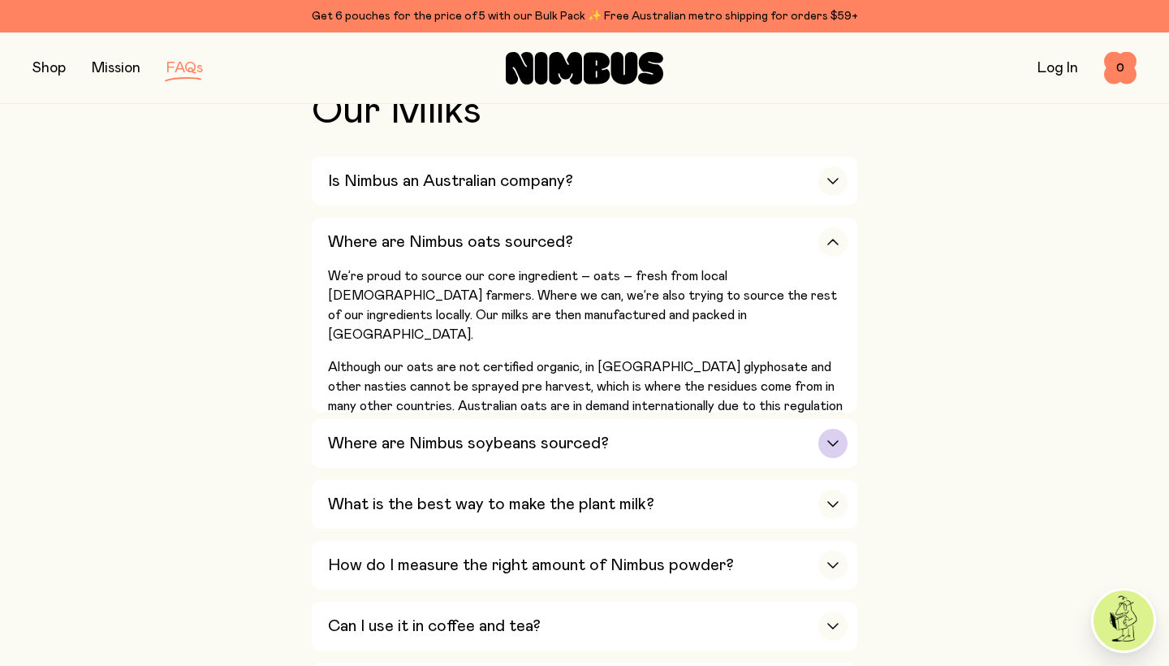
click at [686, 435] on div "Where are Nimbus soybeans sourced?" at bounding box center [587, 443] width 519 height 49
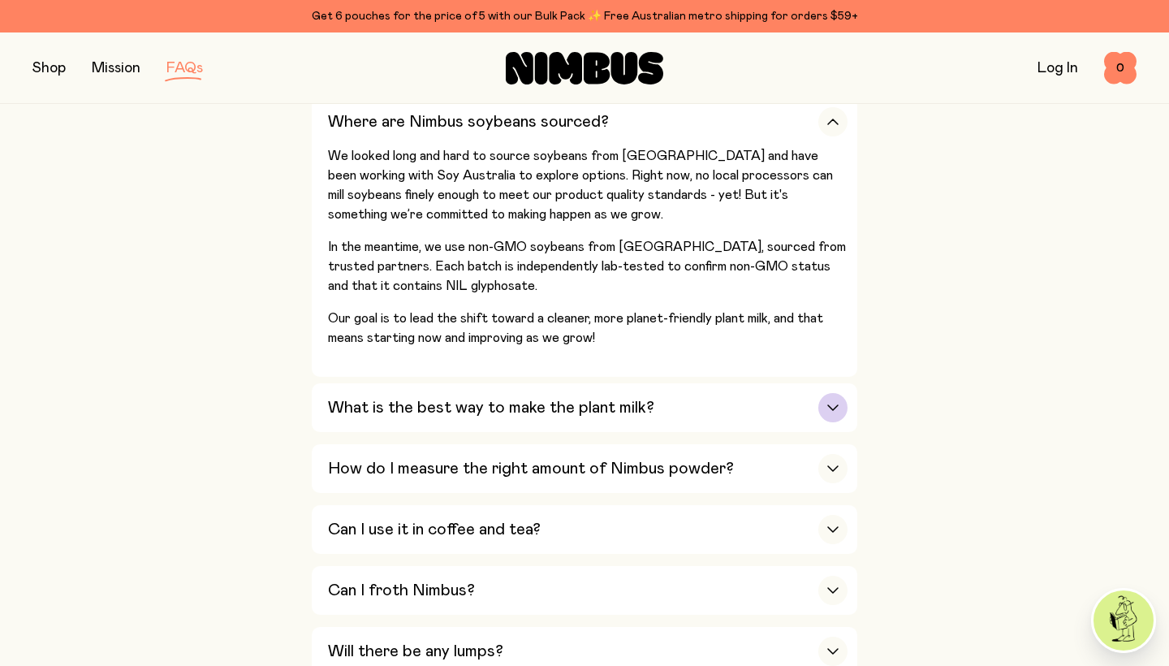
scroll to position [607, 0]
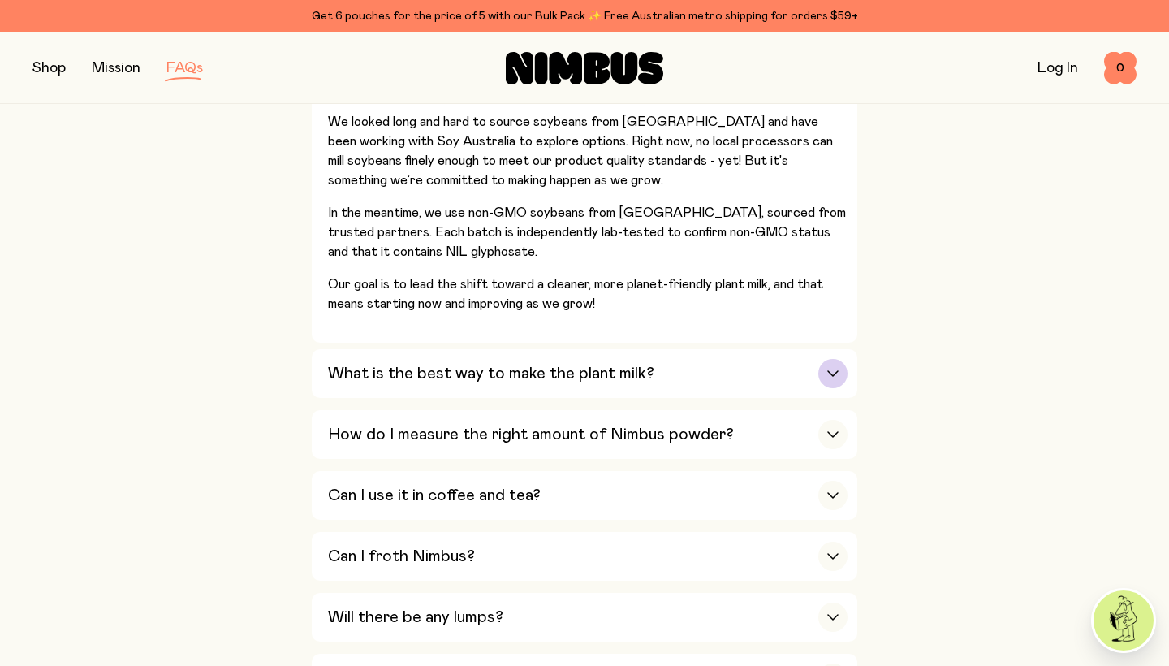
click at [821, 361] on div "button" at bounding box center [832, 373] width 29 height 29
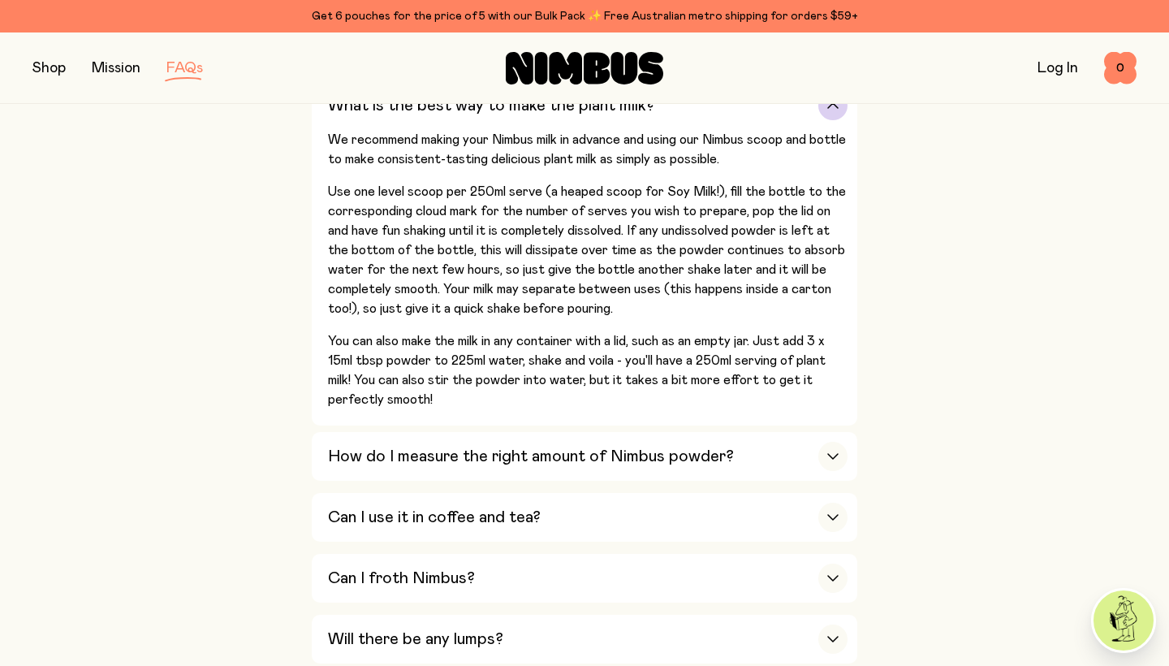
scroll to position [659, 0]
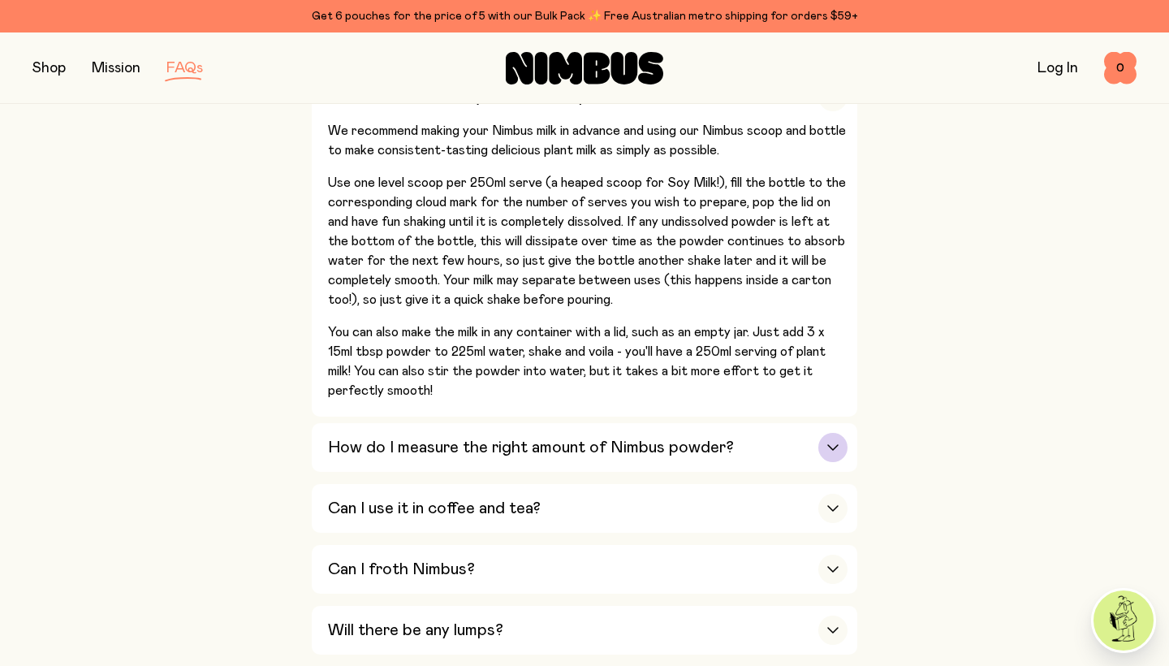
click at [797, 443] on div "How do I measure the right amount of Nimbus powder?" at bounding box center [587, 447] width 519 height 49
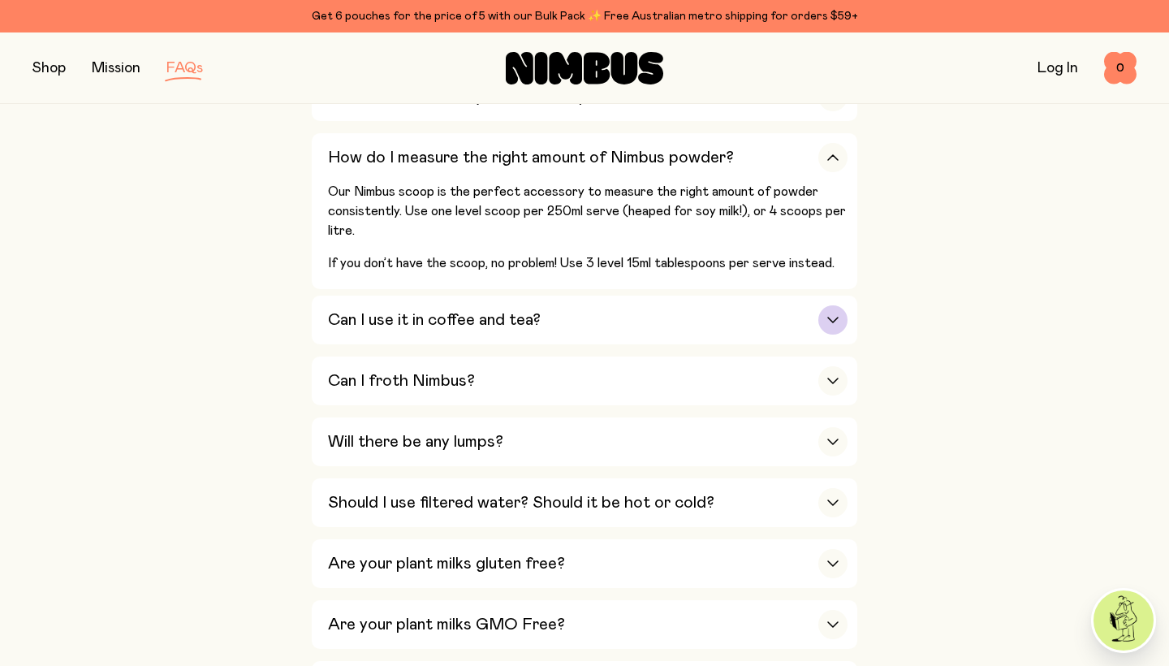
click at [817, 310] on div "Can I use it in coffee and tea?" at bounding box center [587, 319] width 519 height 49
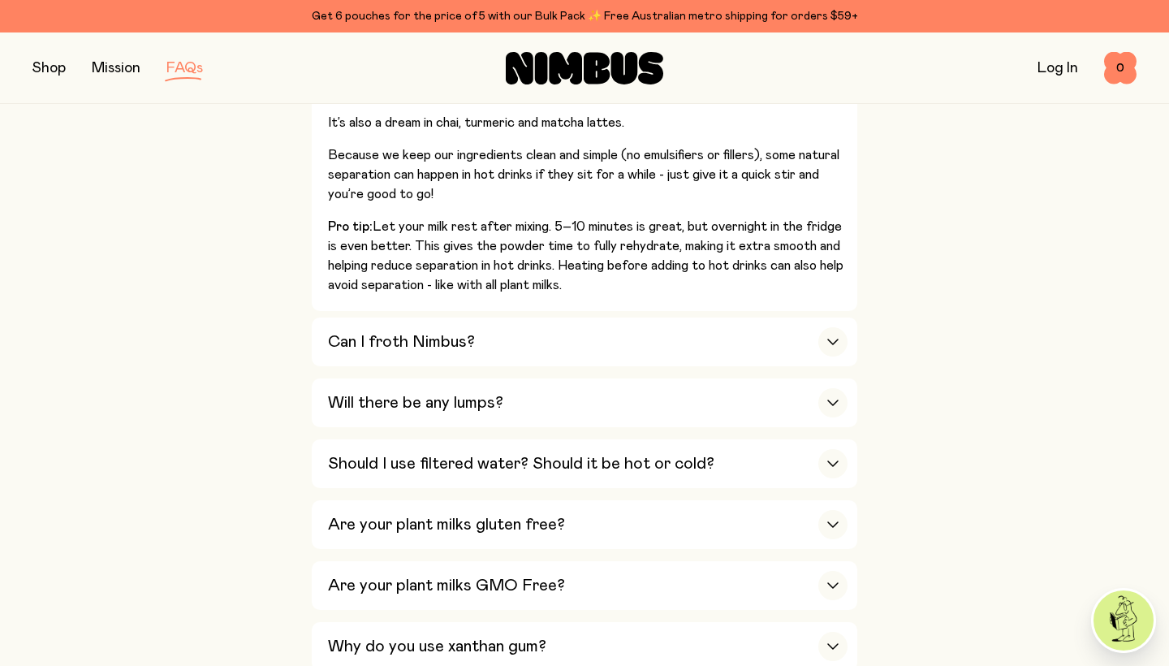
scroll to position [894, 0]
click at [819, 326] on div "button" at bounding box center [832, 340] width 29 height 29
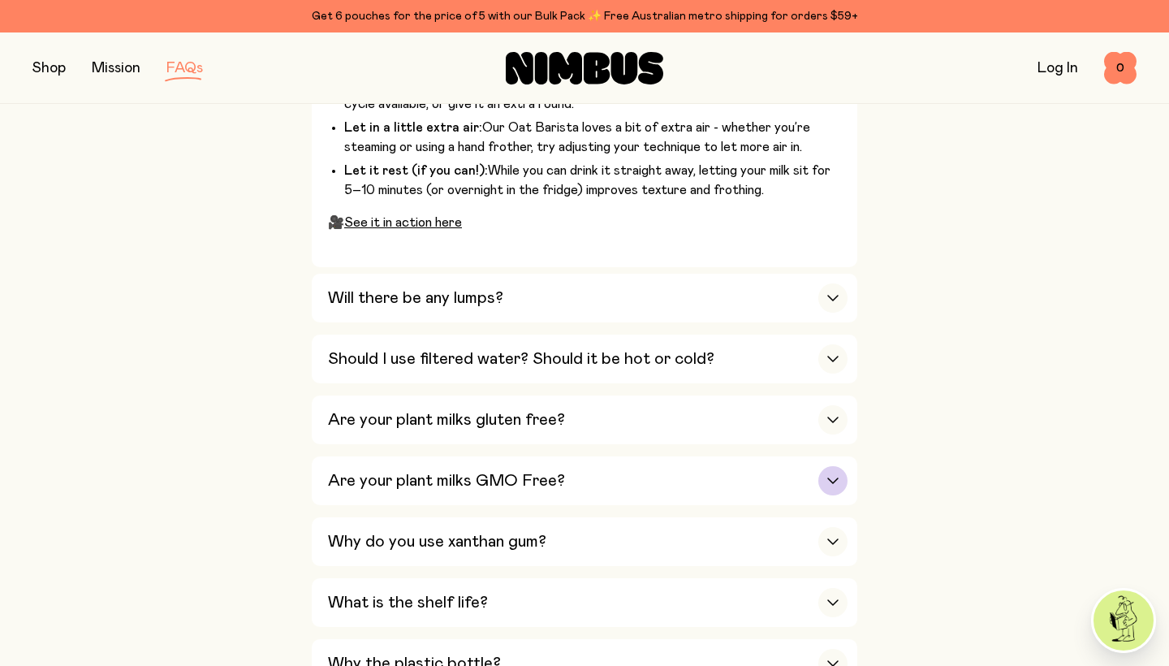
scroll to position [1174, 0]
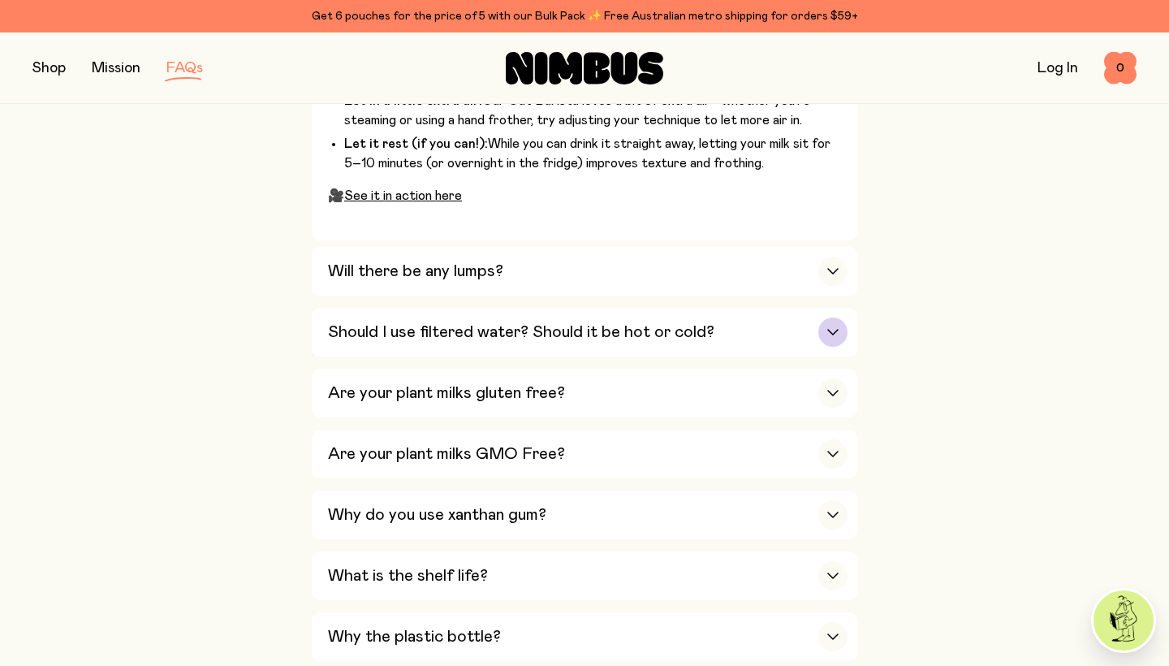
click at [785, 308] on div "Should I use filtered water? Should it be hot or cold?" at bounding box center [587, 332] width 519 height 49
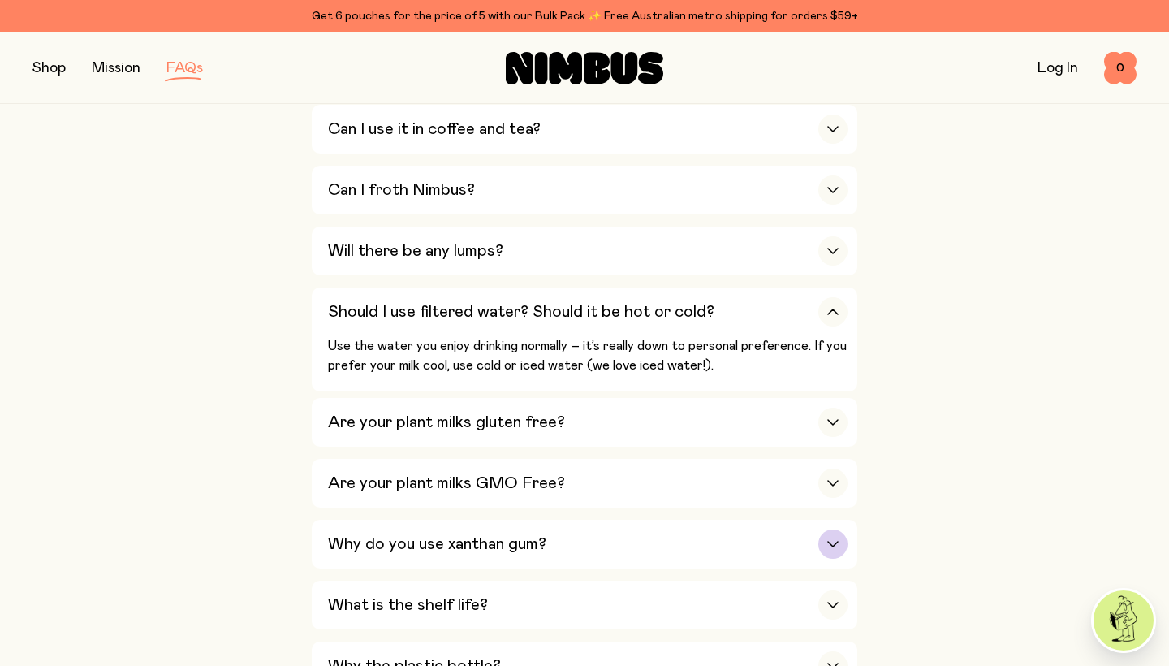
scroll to position [751, 0]
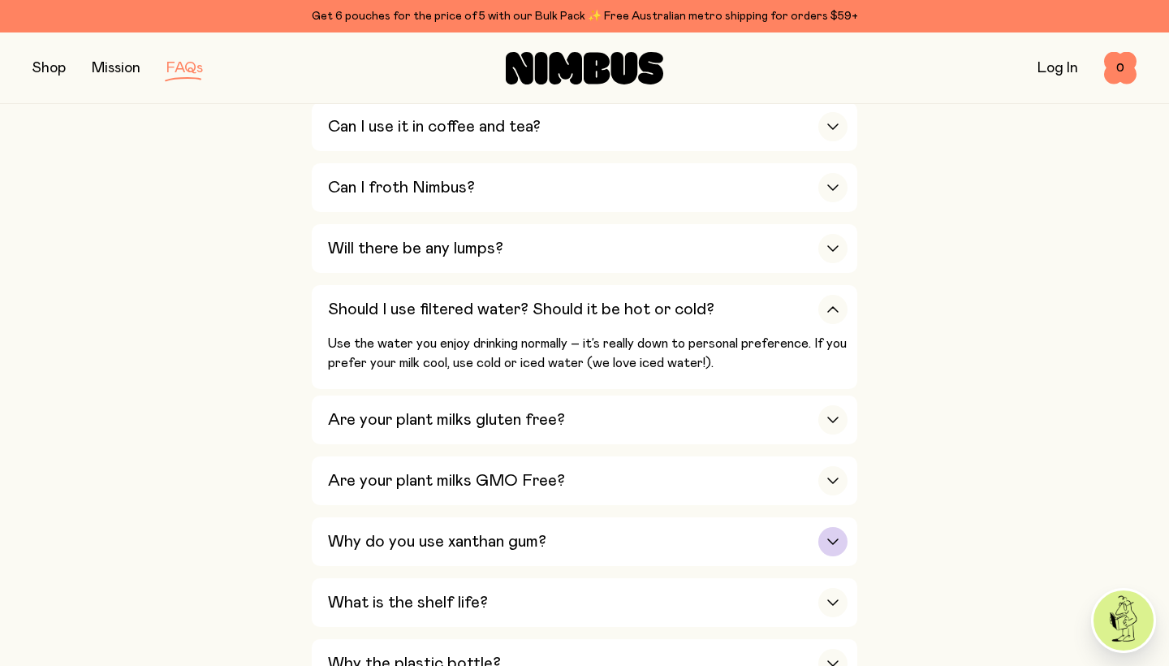
click at [806, 517] on div "Why do you use xanthan gum?" at bounding box center [587, 541] width 519 height 49
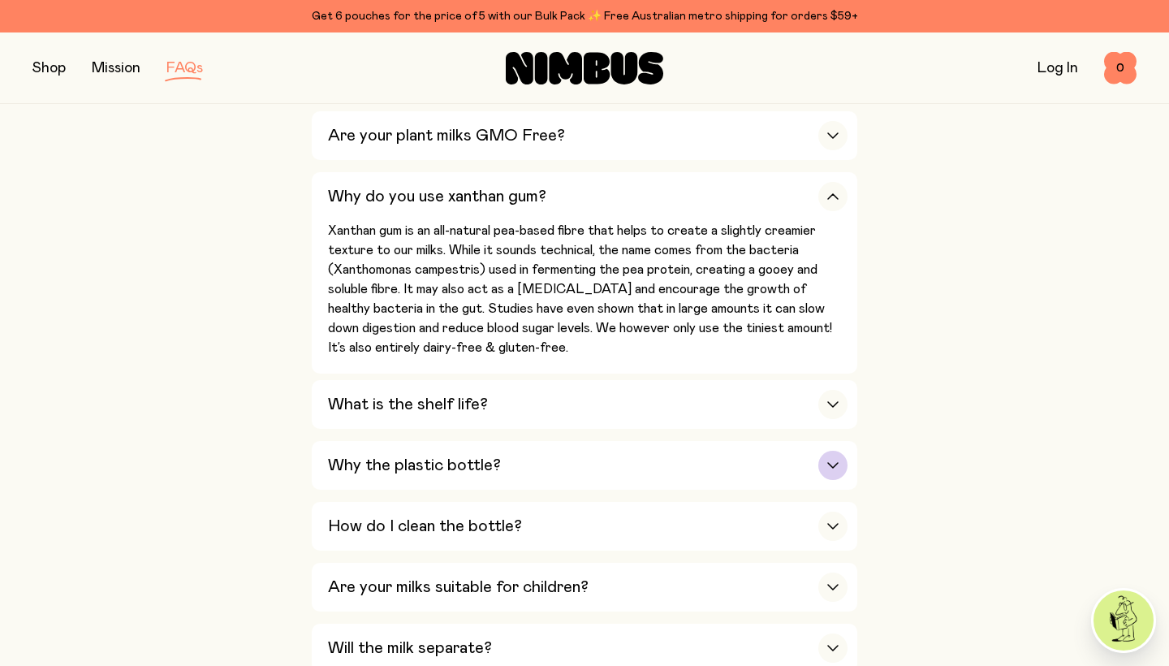
scroll to position [1049, 0]
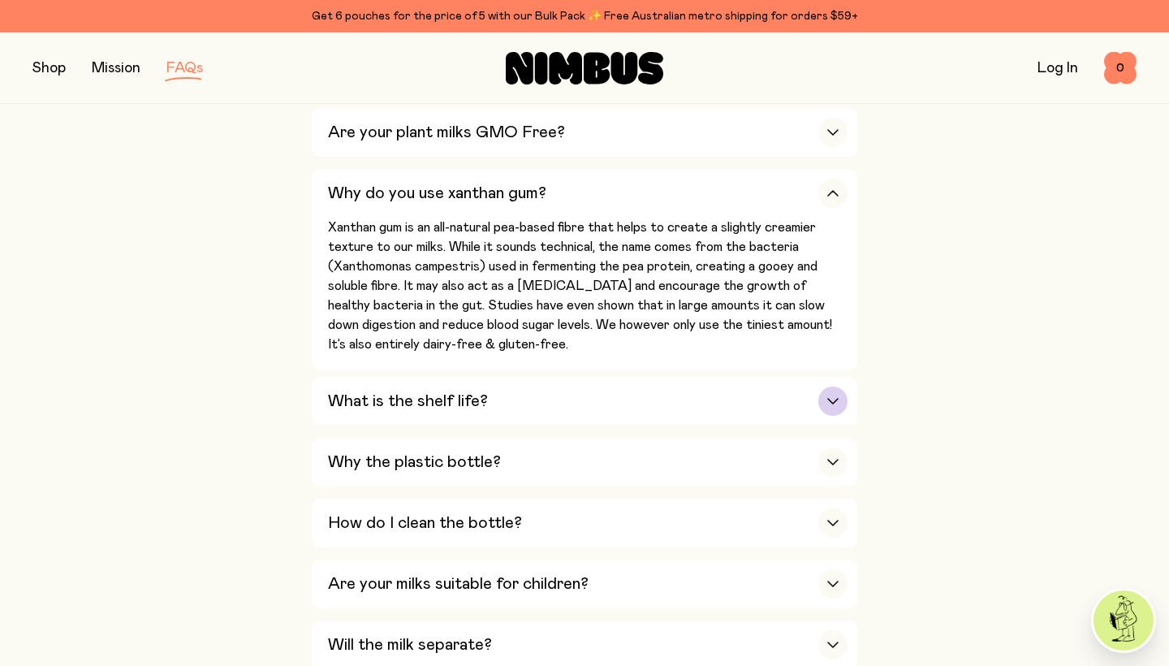
click at [834, 386] on div "button" at bounding box center [832, 400] width 29 height 29
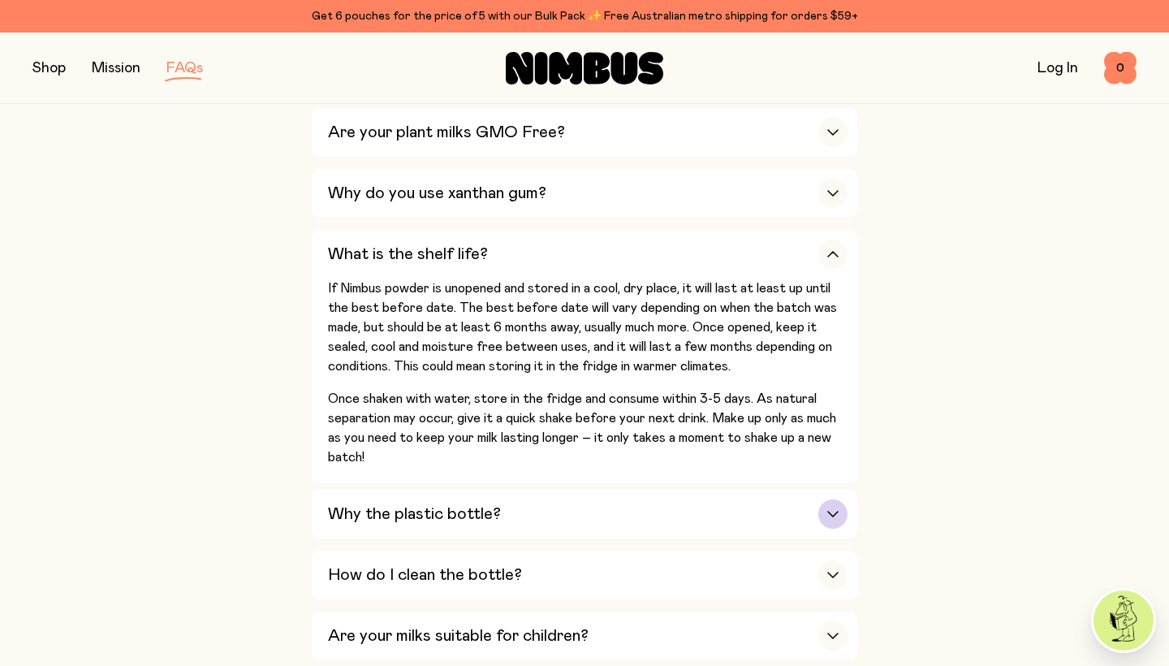
click at [837, 510] on icon "button" at bounding box center [832, 513] width 13 height 6
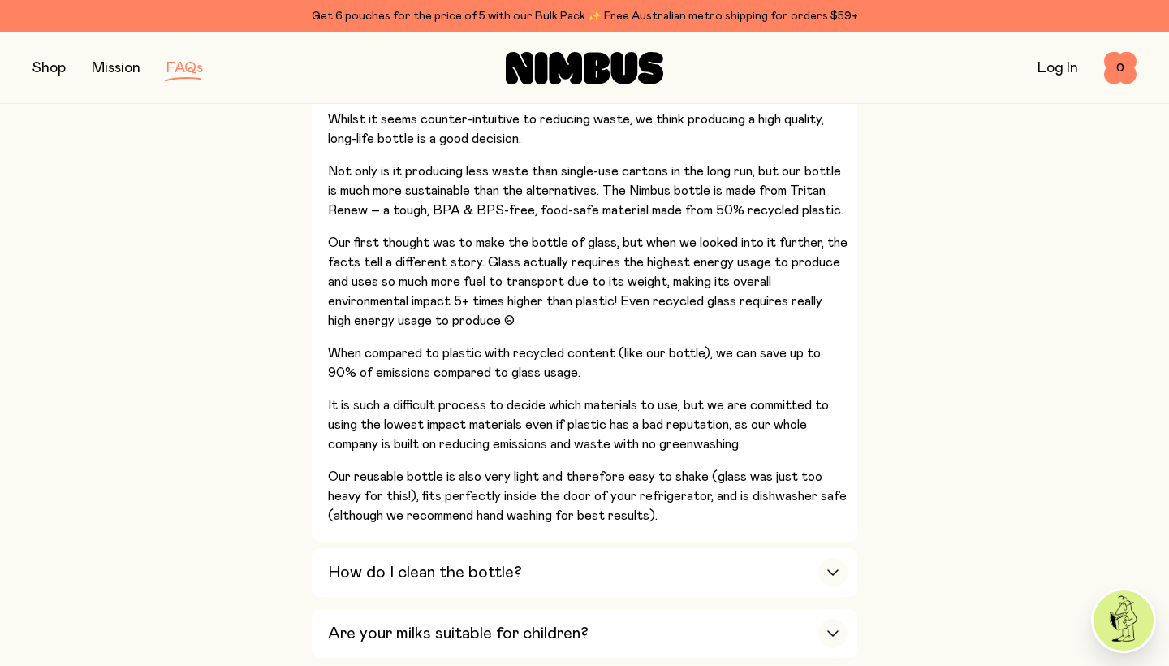
scroll to position [1284, 0]
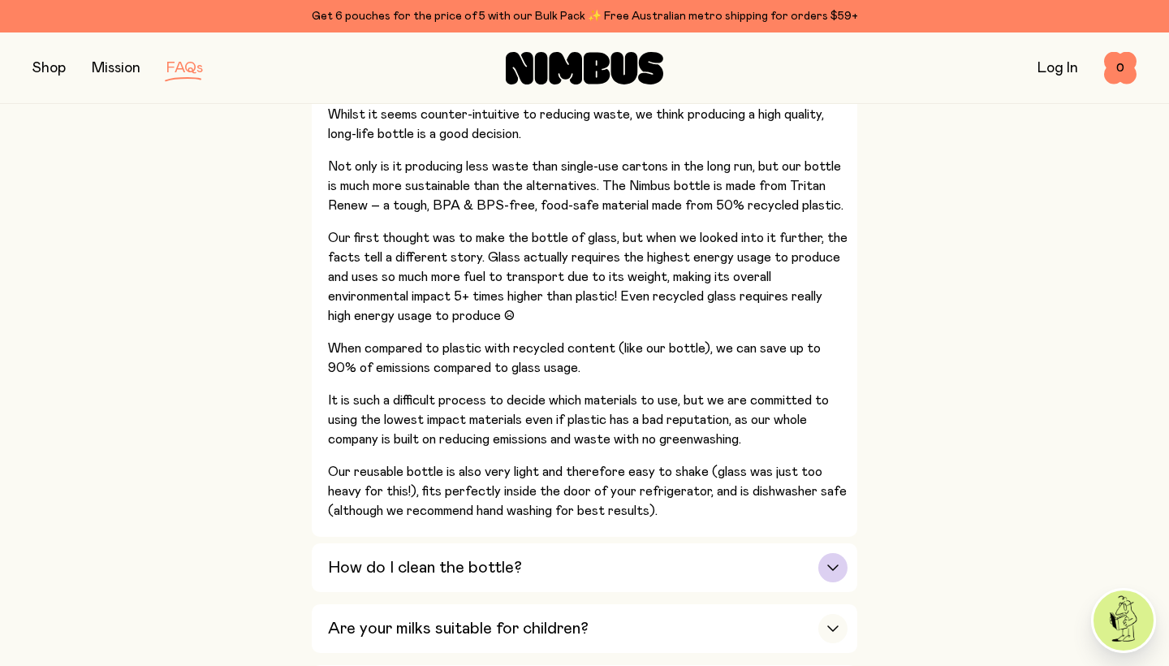
click at [837, 565] on icon "button" at bounding box center [833, 567] width 10 height 5
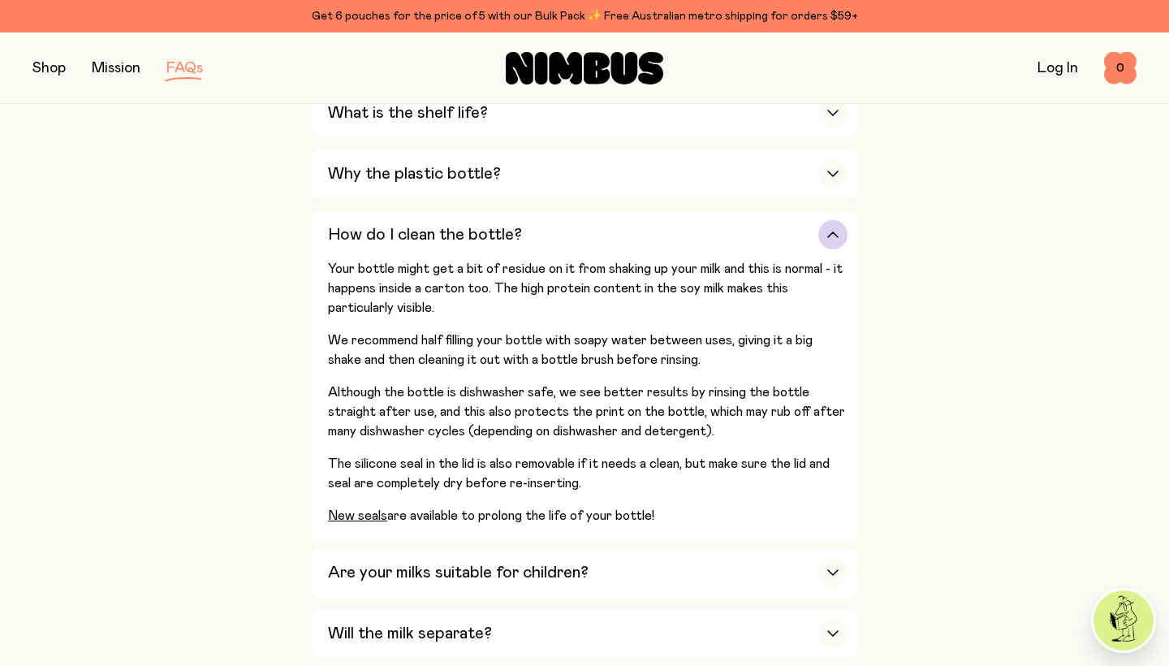
scroll to position [1181, 0]
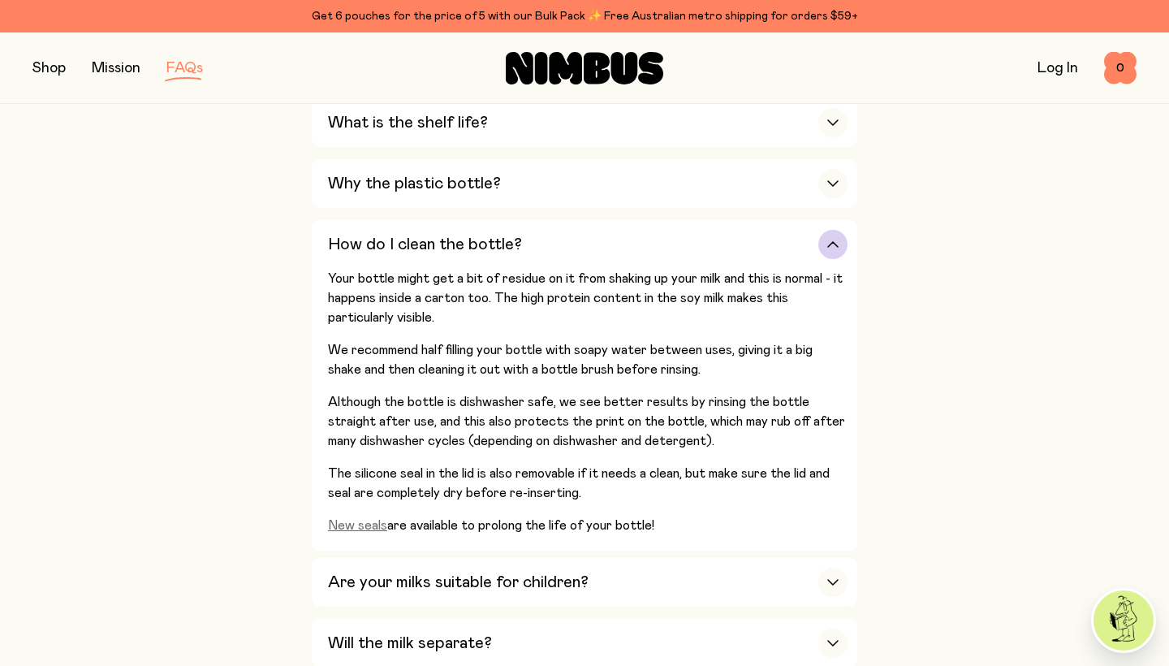
click at [366, 519] on link "New seals" at bounding box center [357, 525] width 59 height 13
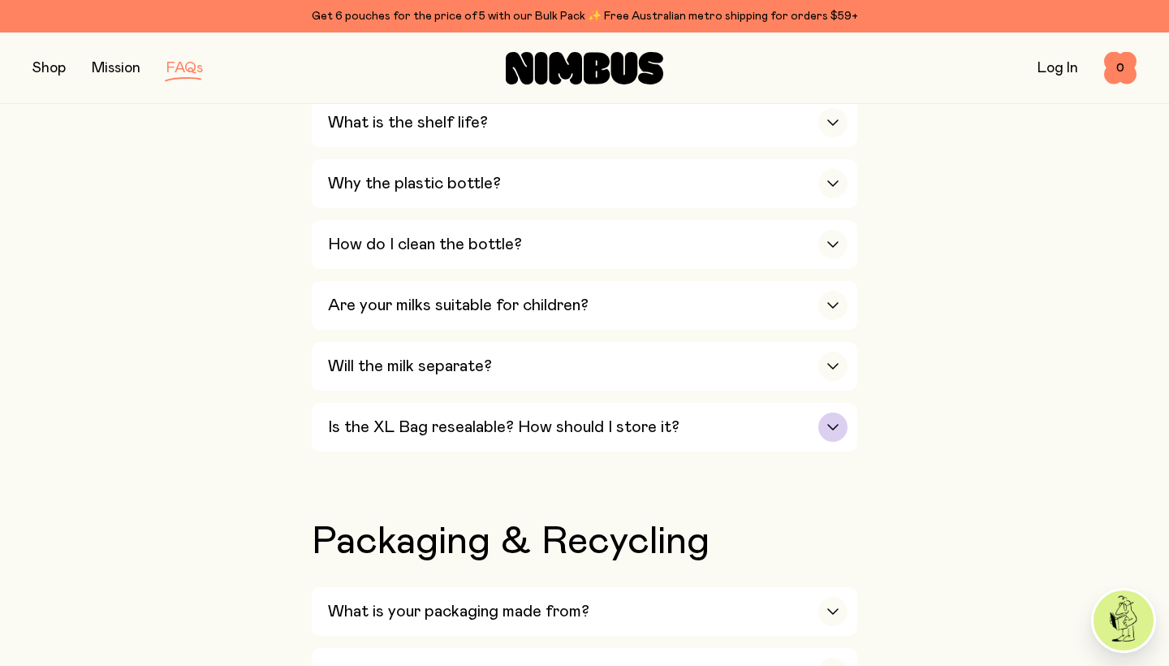
click at [829, 424] on icon "button" at bounding box center [833, 426] width 10 height 5
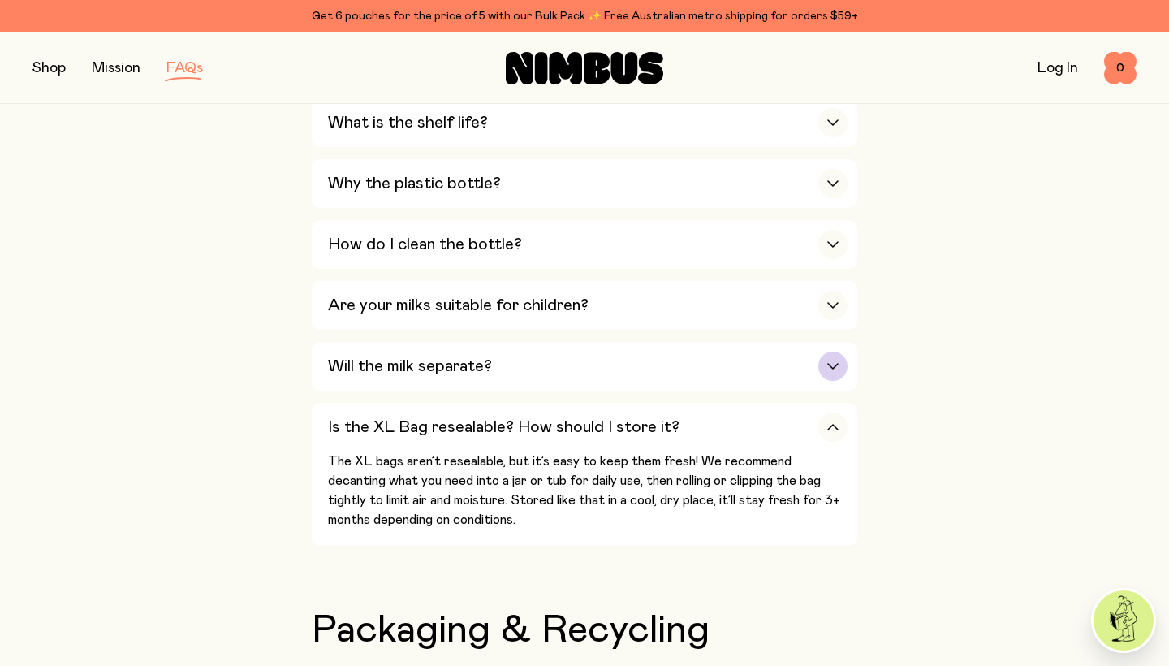
click at [821, 351] on div "button" at bounding box center [832, 365] width 29 height 29
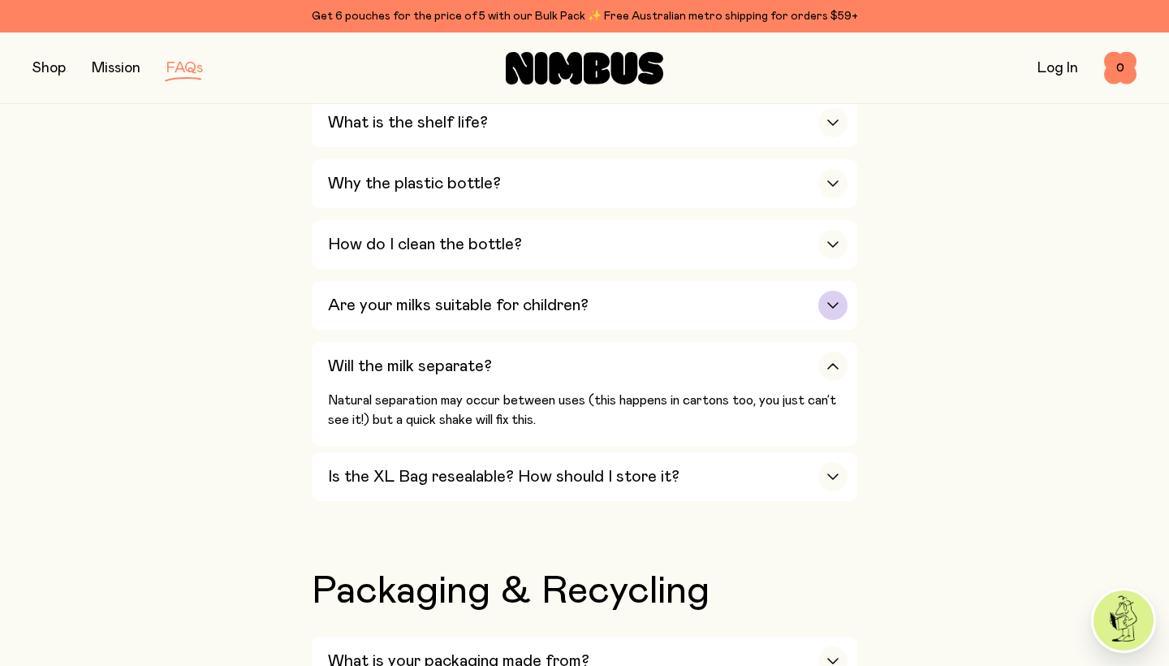
click at [825, 291] on div "button" at bounding box center [832, 305] width 29 height 29
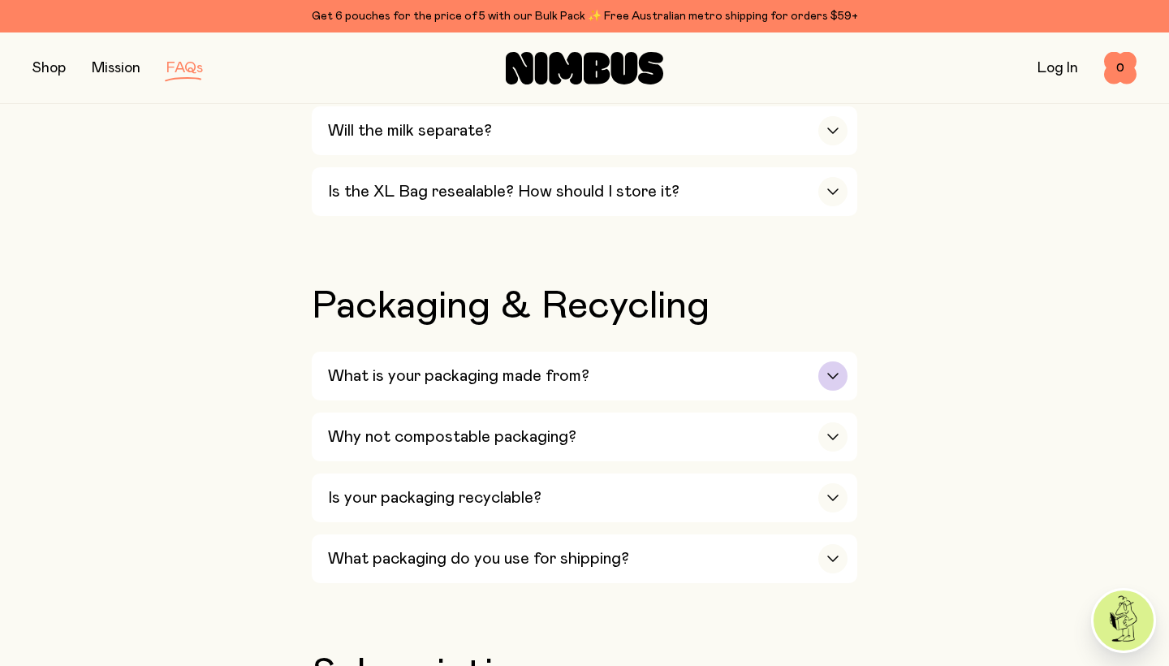
scroll to position [1507, 0]
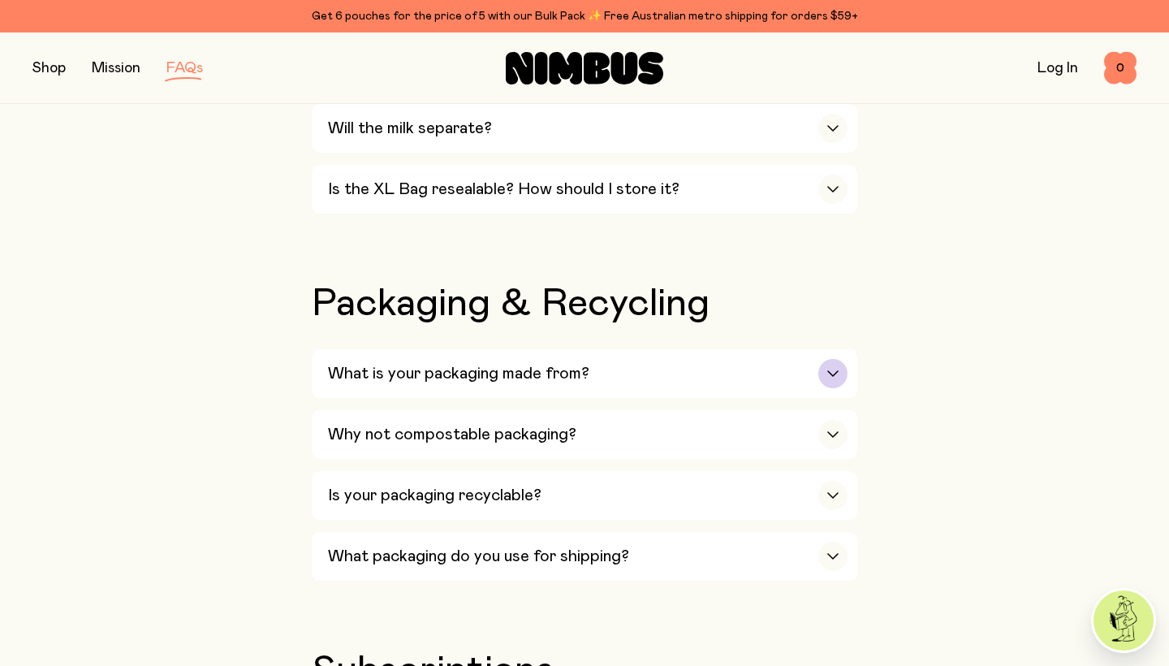
click at [840, 359] on div "button" at bounding box center [832, 373] width 29 height 29
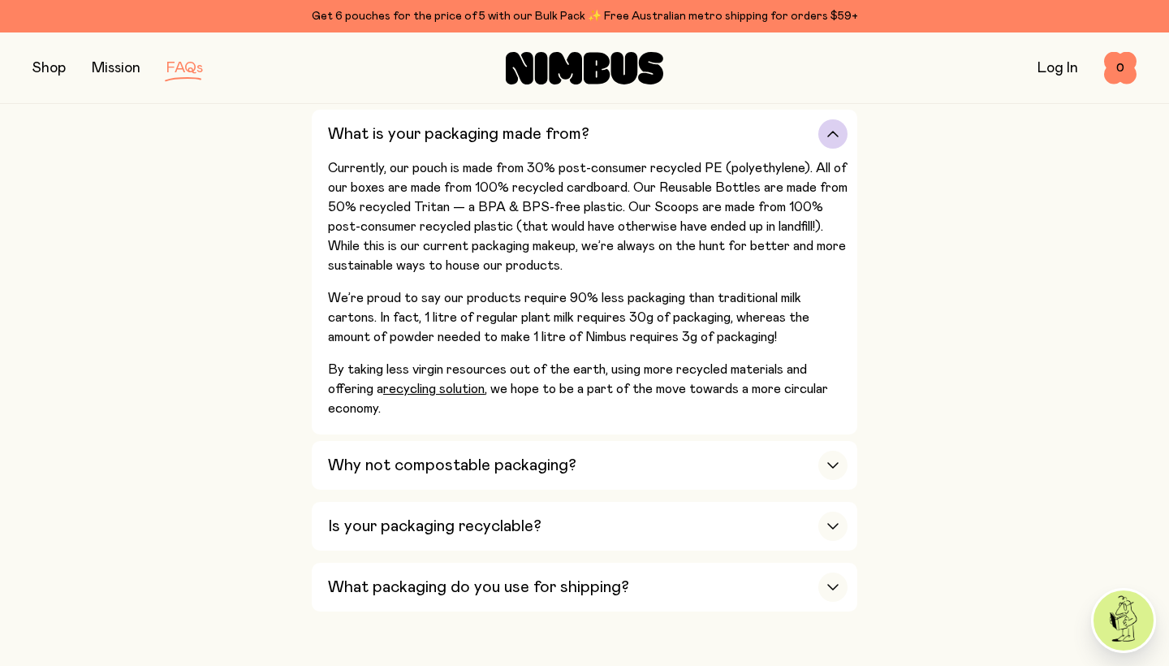
scroll to position [1794, 0]
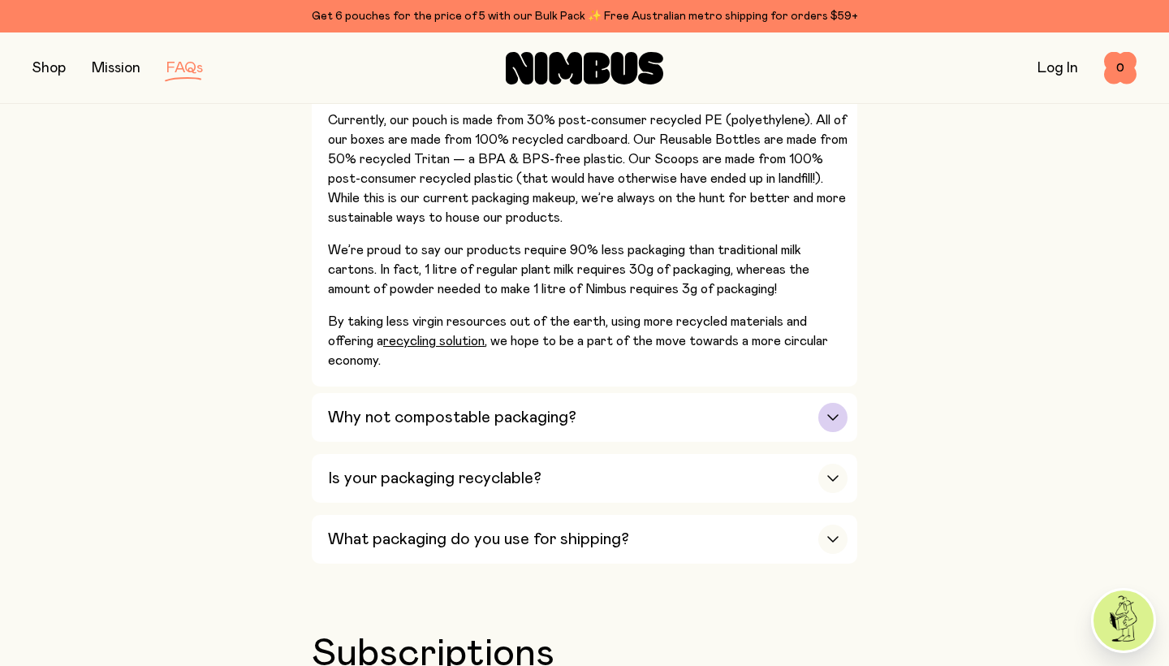
click at [836, 414] on icon "button" at bounding box center [832, 417] width 13 height 6
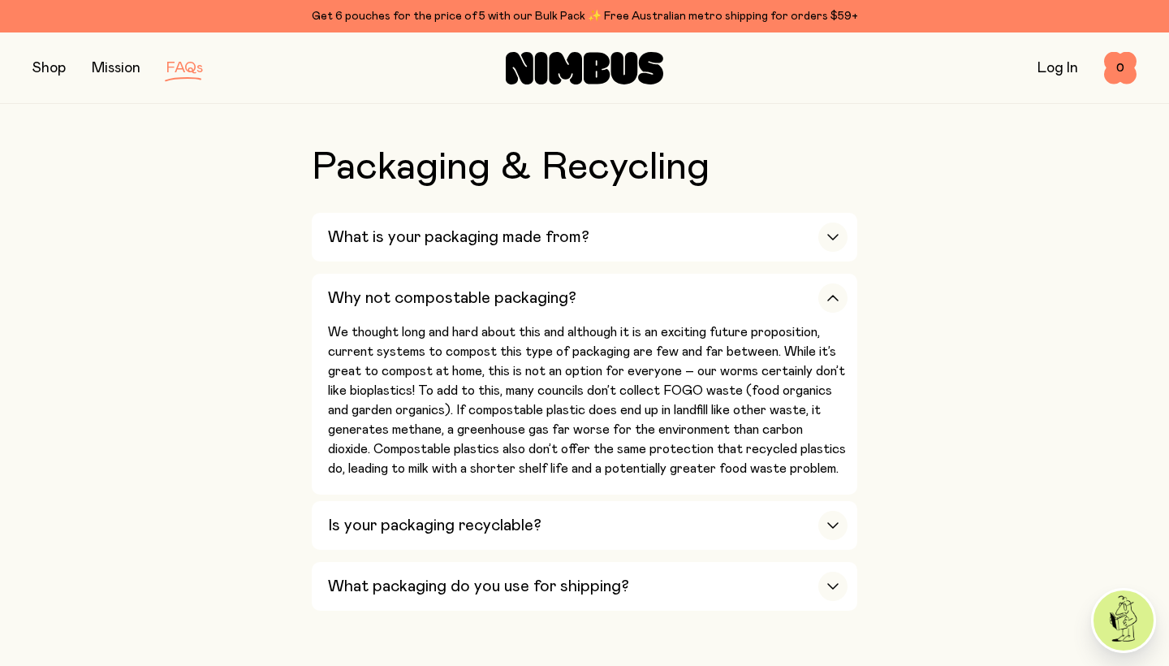
scroll to position [1645, 0]
click at [829, 509] on div "button" at bounding box center [832, 523] width 29 height 29
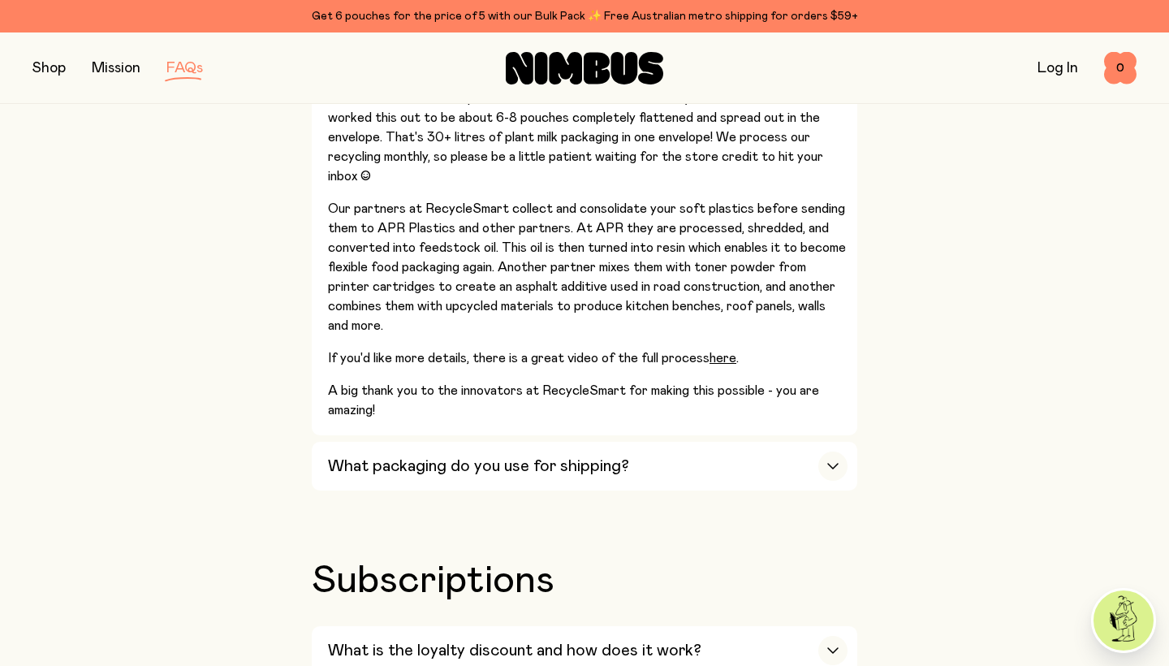
scroll to position [2414, 0]
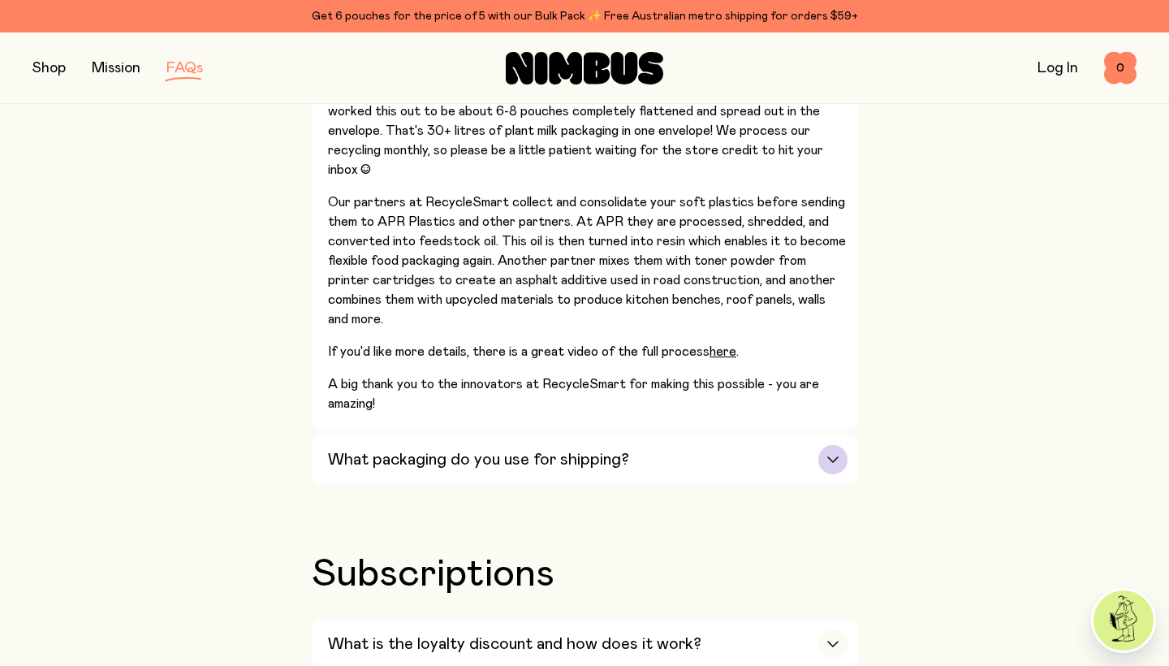
click at [834, 445] on div "button" at bounding box center [832, 459] width 29 height 29
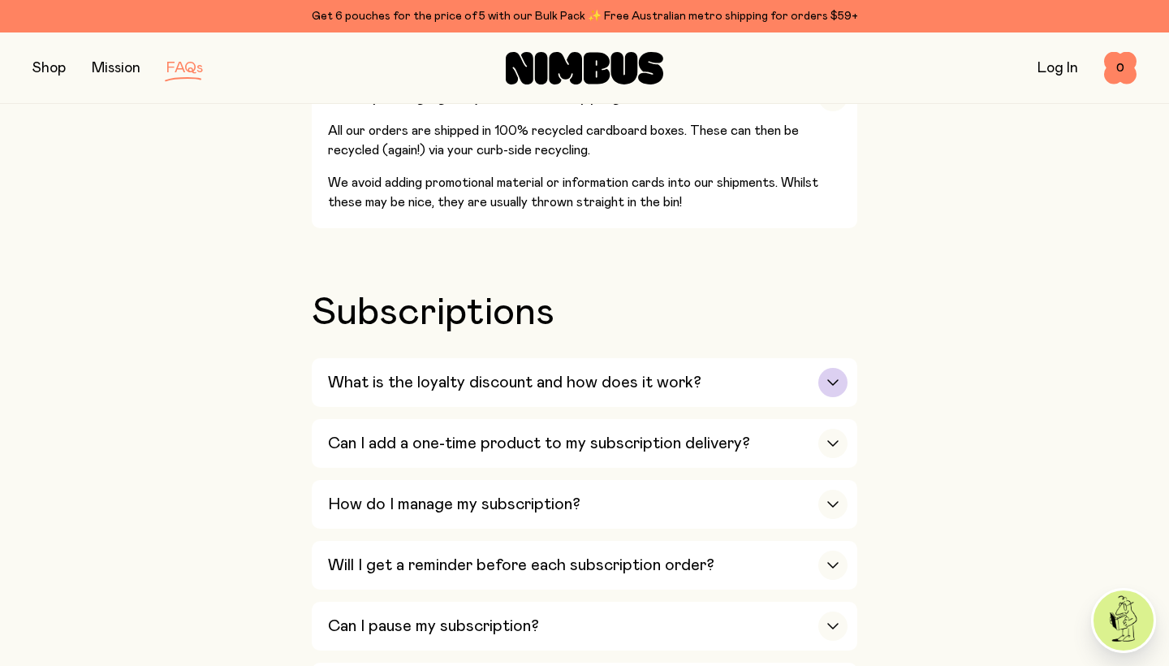
scroll to position [1969, 0]
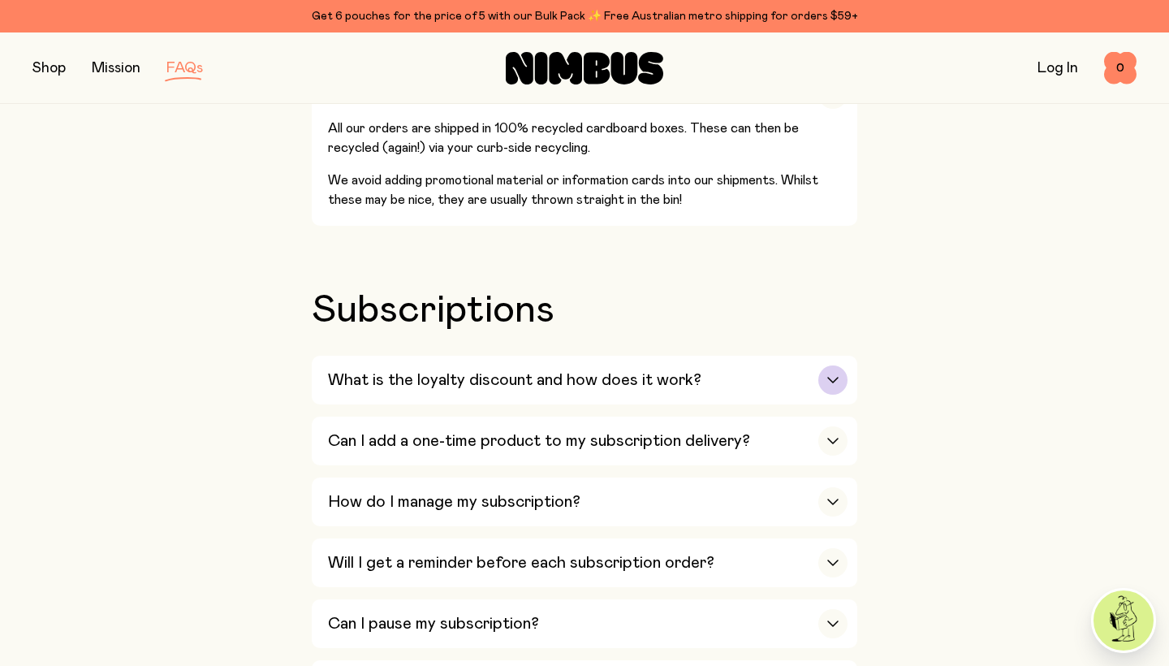
click at [828, 365] on div "button" at bounding box center [832, 379] width 29 height 29
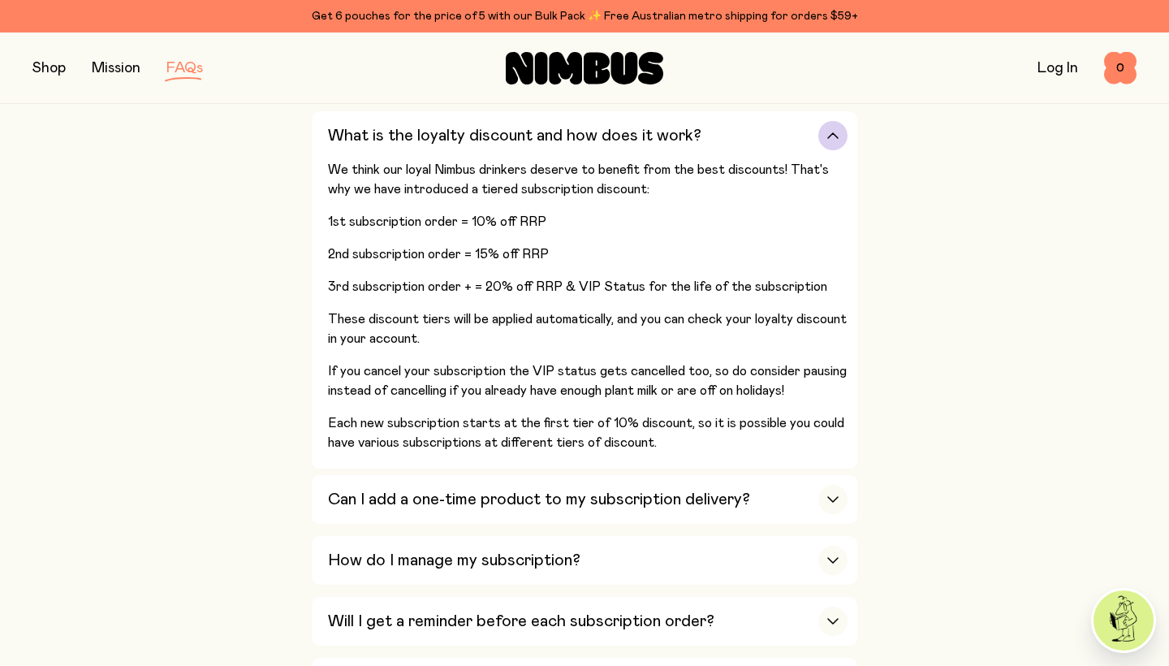
scroll to position [2215, 0]
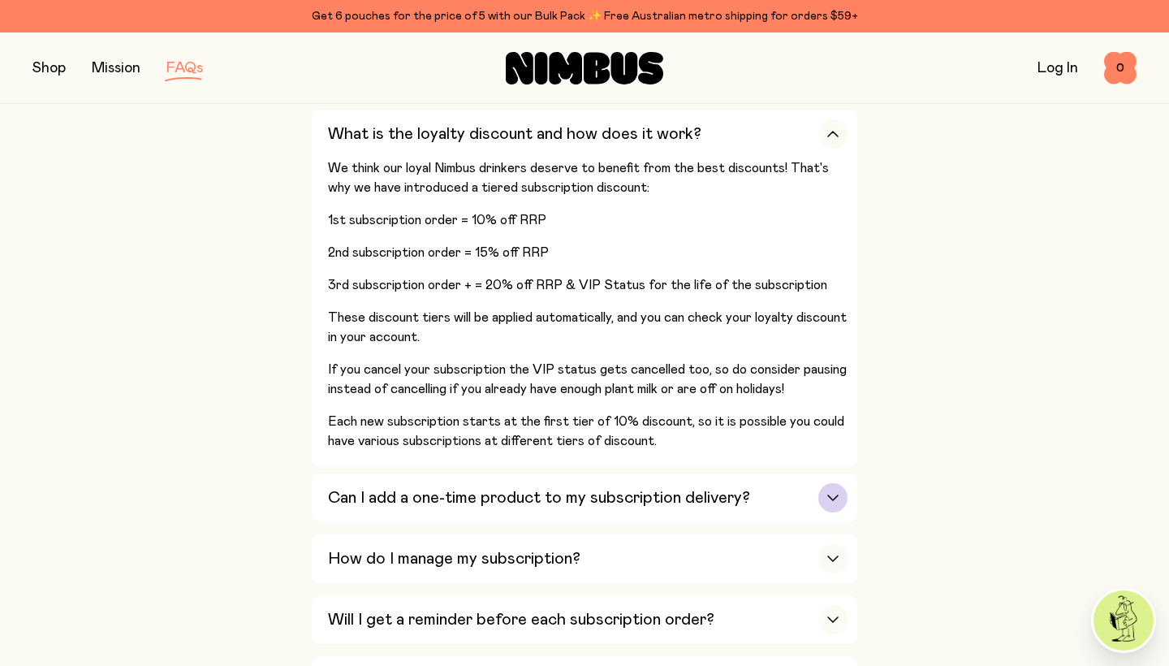
click at [819, 483] on div "button" at bounding box center [832, 497] width 29 height 29
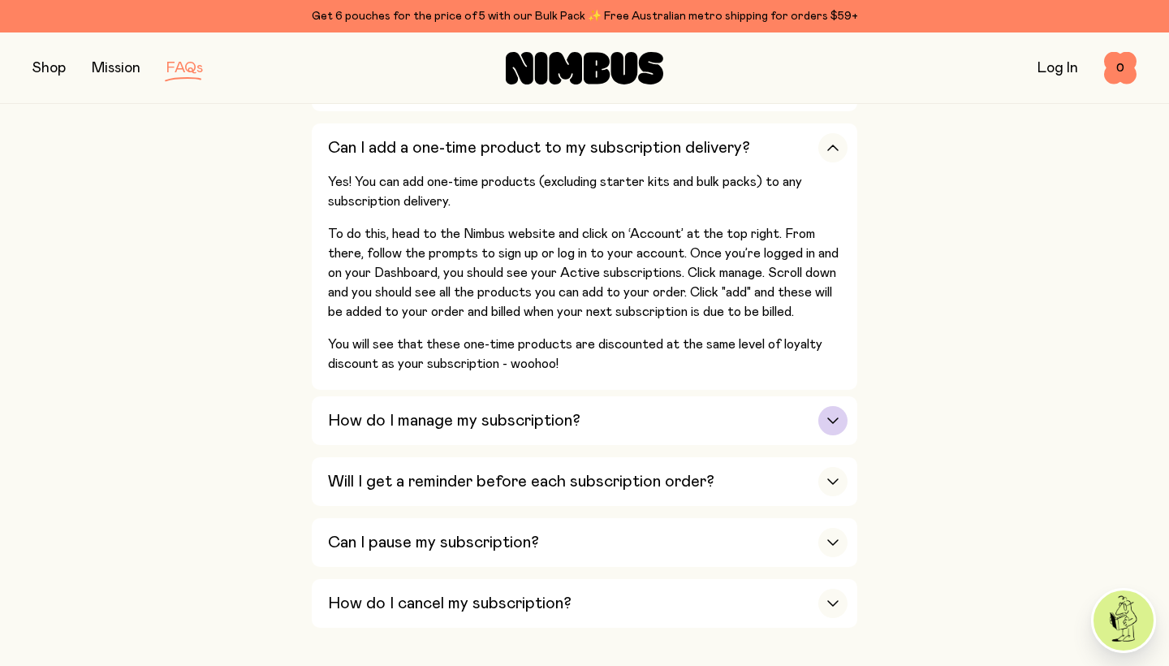
scroll to position [2273, 0]
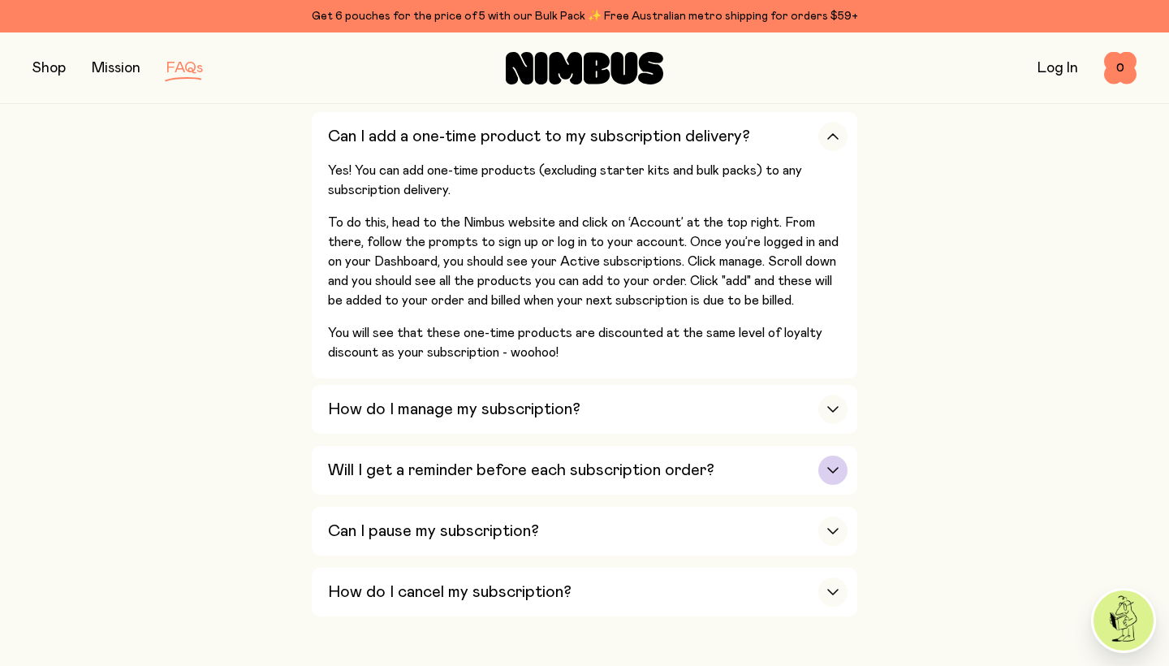
click at [833, 455] on div "button" at bounding box center [832, 469] width 29 height 29
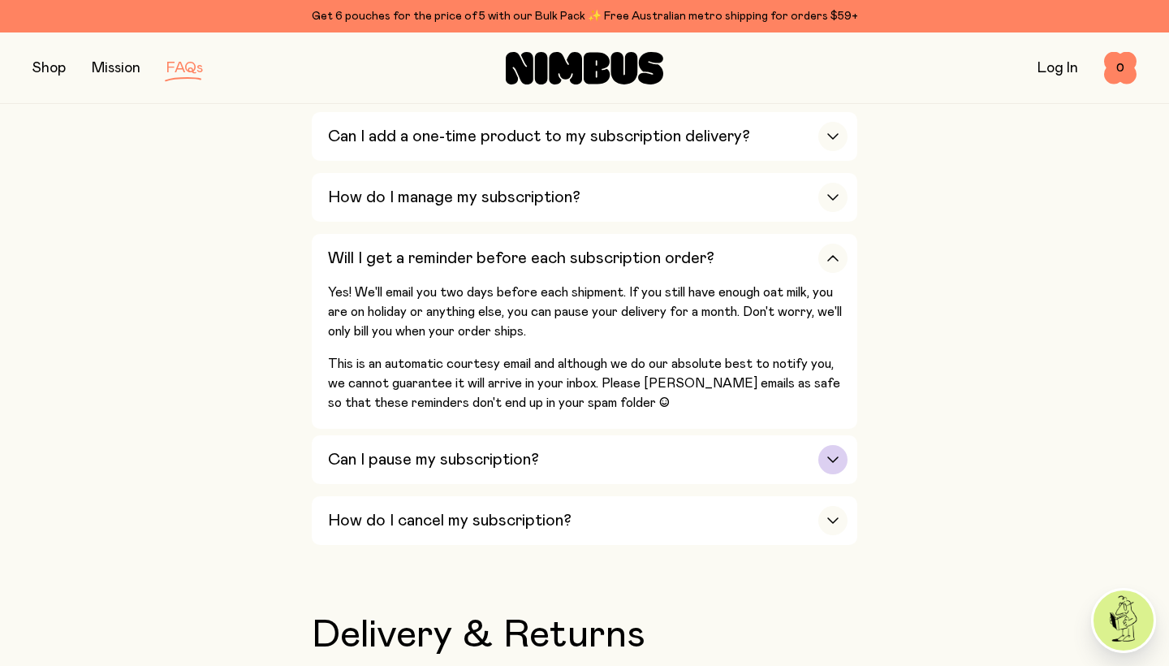
click at [845, 445] on div "button" at bounding box center [832, 459] width 29 height 29
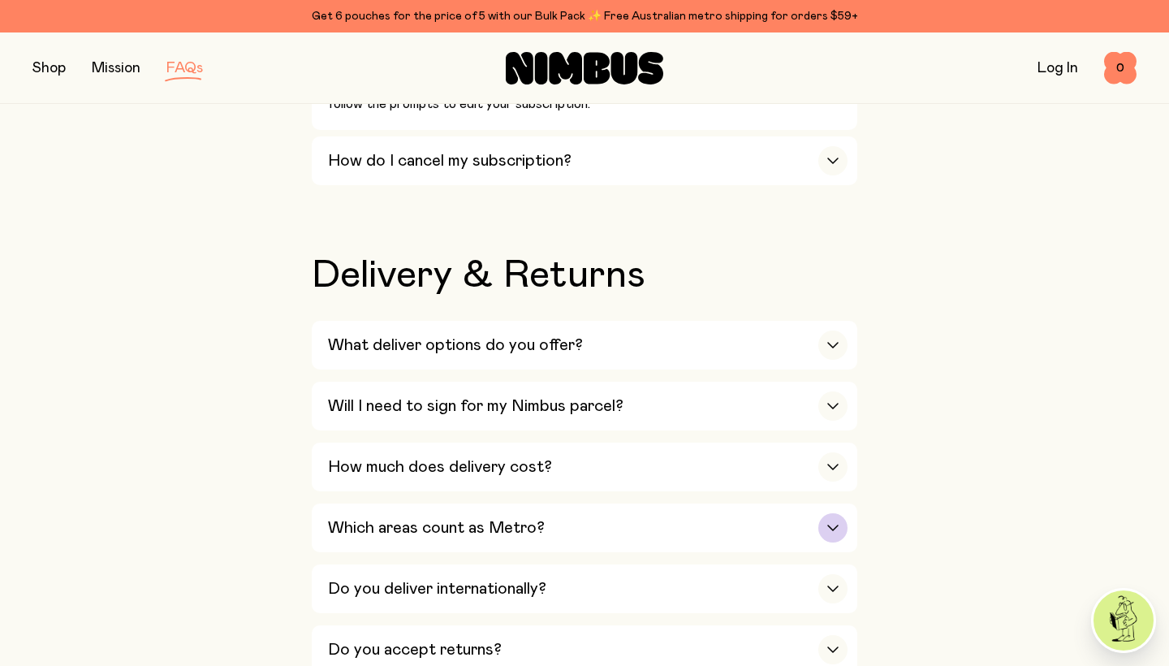
scroll to position [2645, 0]
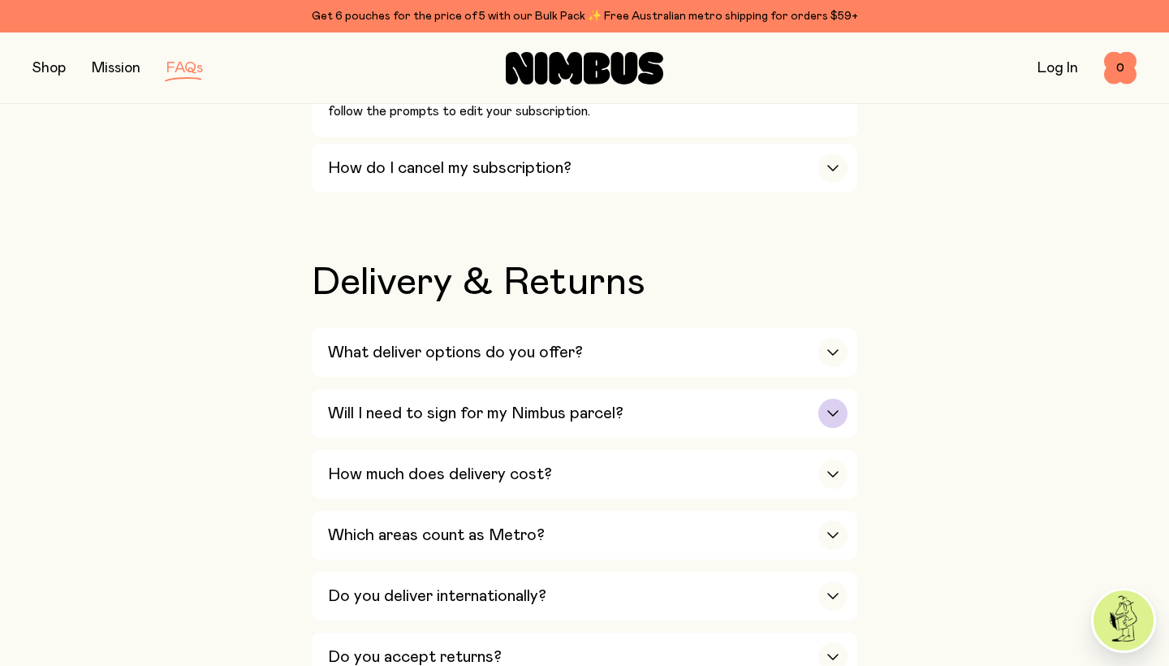
click at [822, 398] on div "button" at bounding box center [832, 412] width 29 height 29
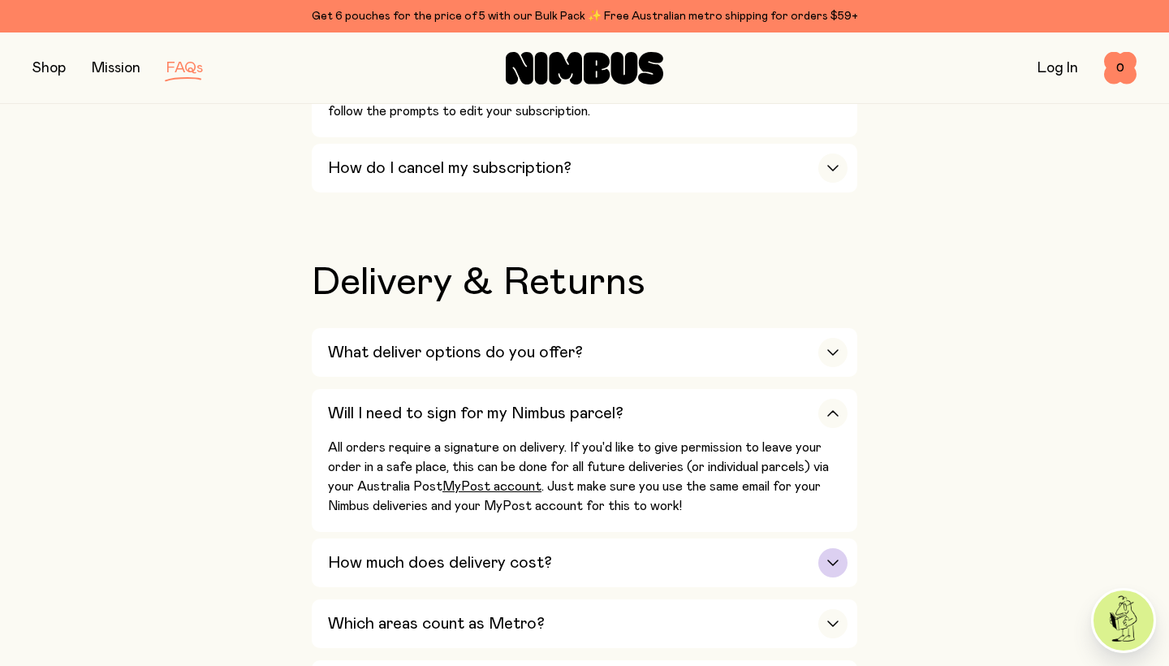
click at [838, 559] on icon "button" at bounding box center [832, 562] width 13 height 6
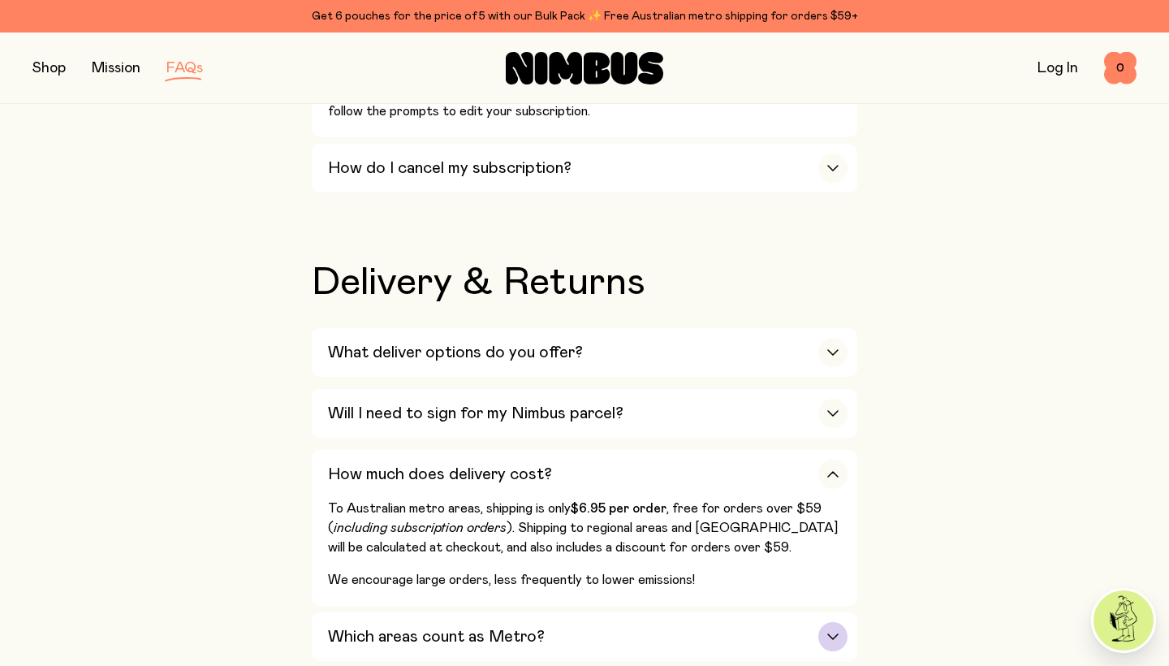
click at [833, 622] on div "button" at bounding box center [832, 636] width 29 height 29
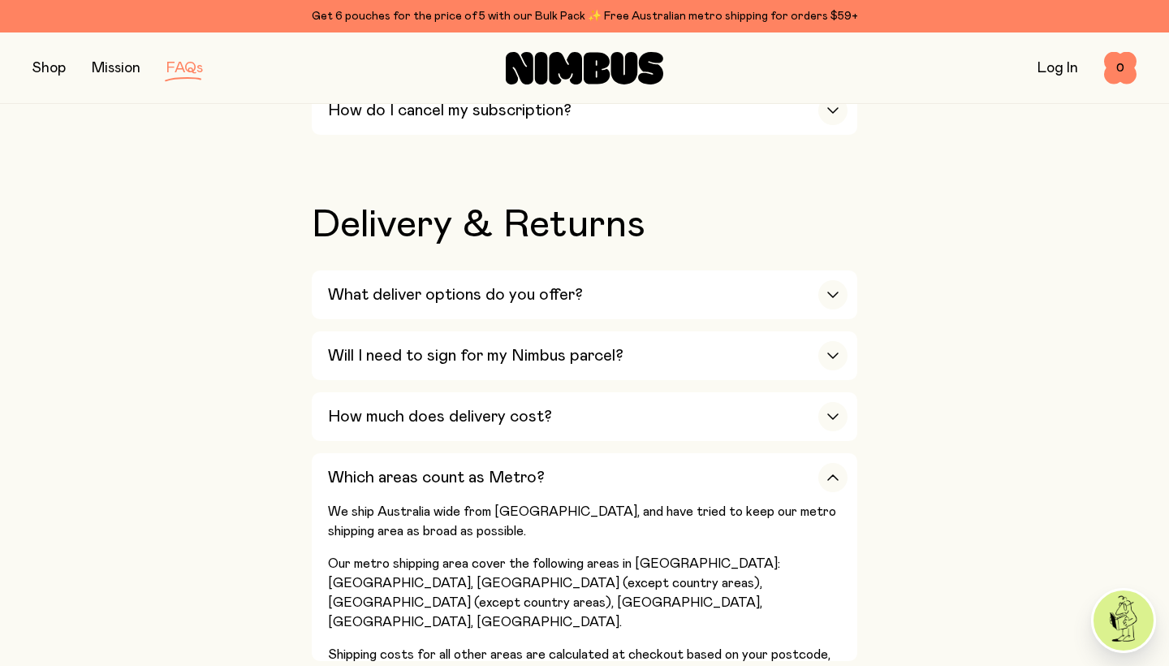
scroll to position [2706, 0]
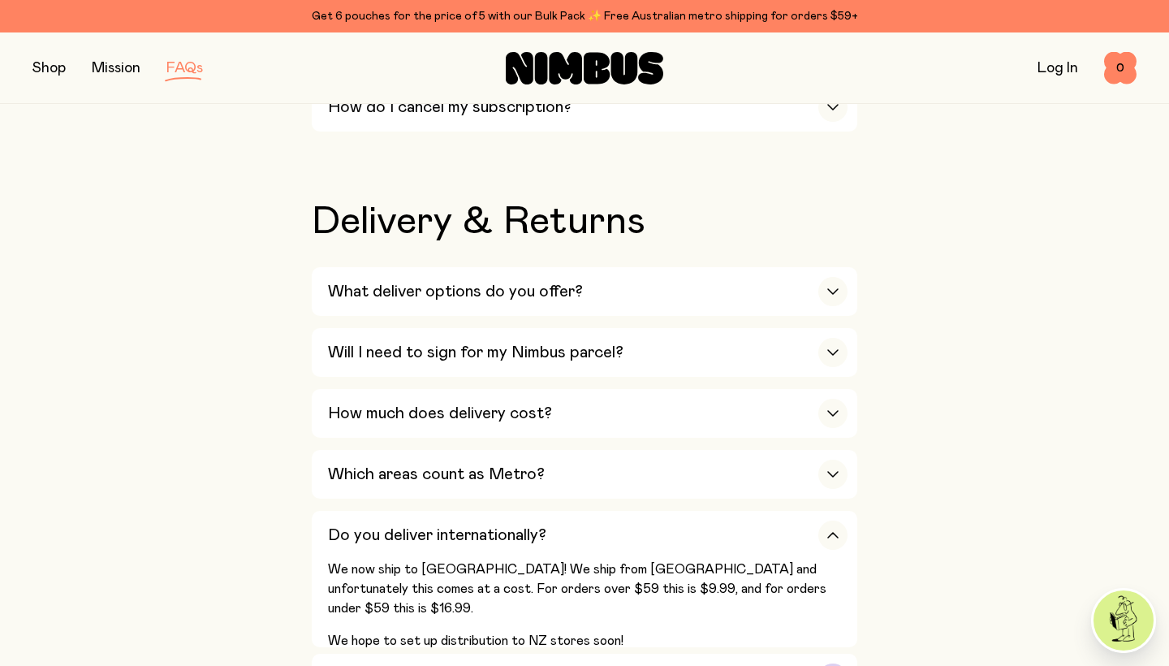
click at [835, 663] on div "button" at bounding box center [832, 677] width 29 height 29
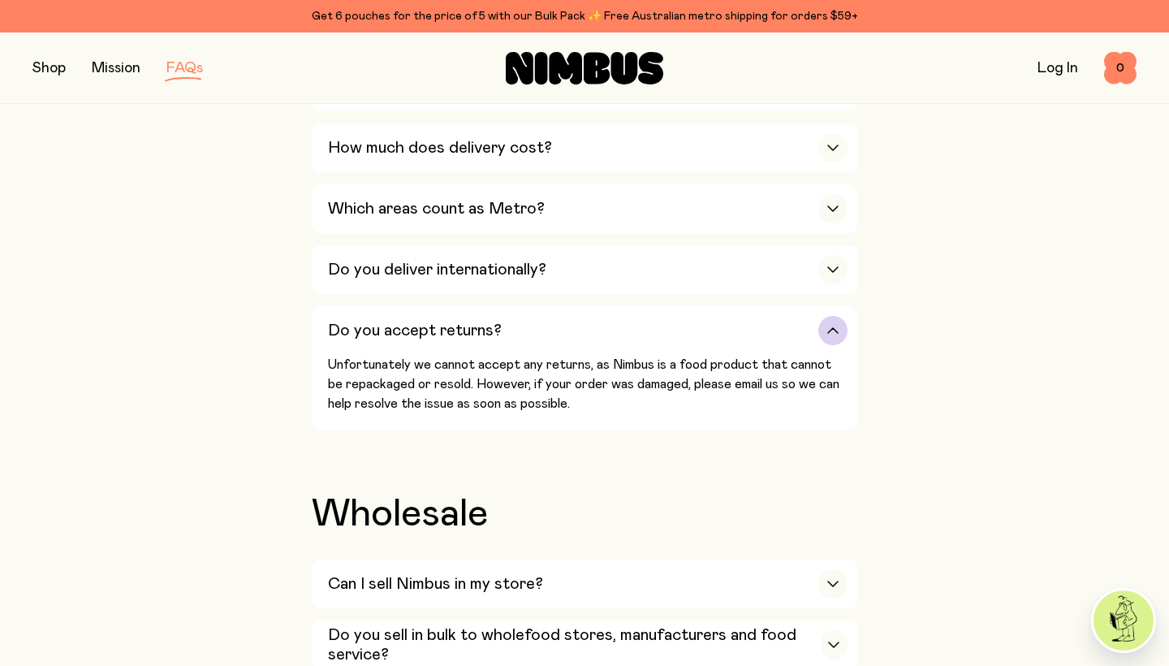
scroll to position [2972, 0]
click at [836, 640] on icon "button" at bounding box center [833, 643] width 13 height 6
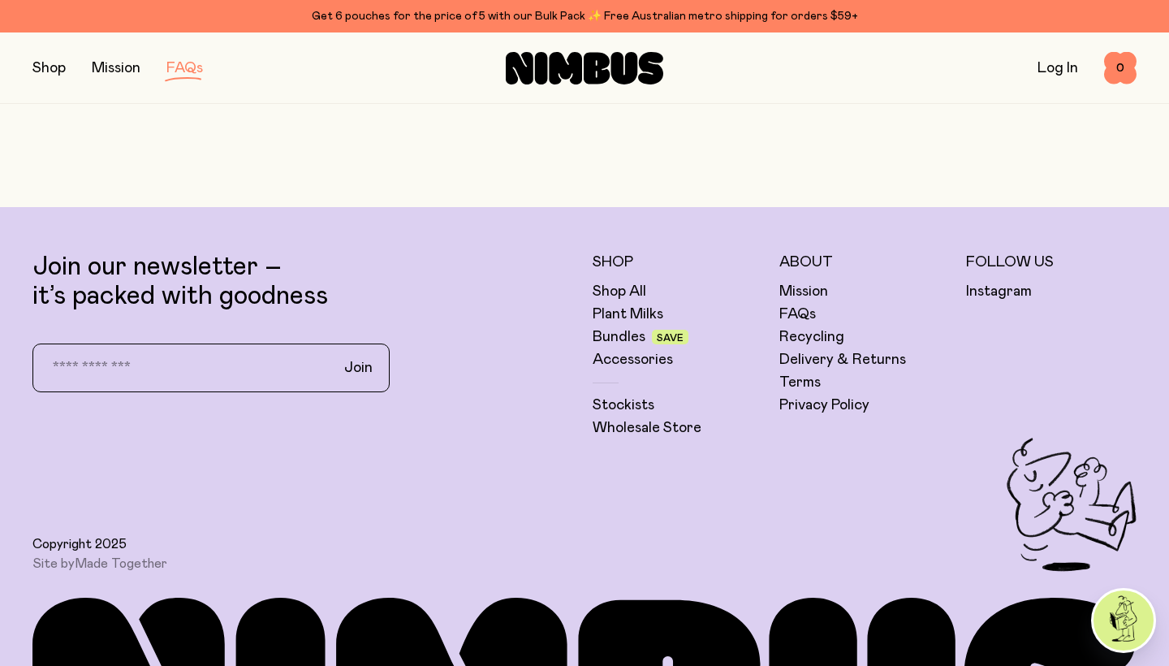
scroll to position [3611, 0]
